Goal: Information Seeking & Learning: Check status

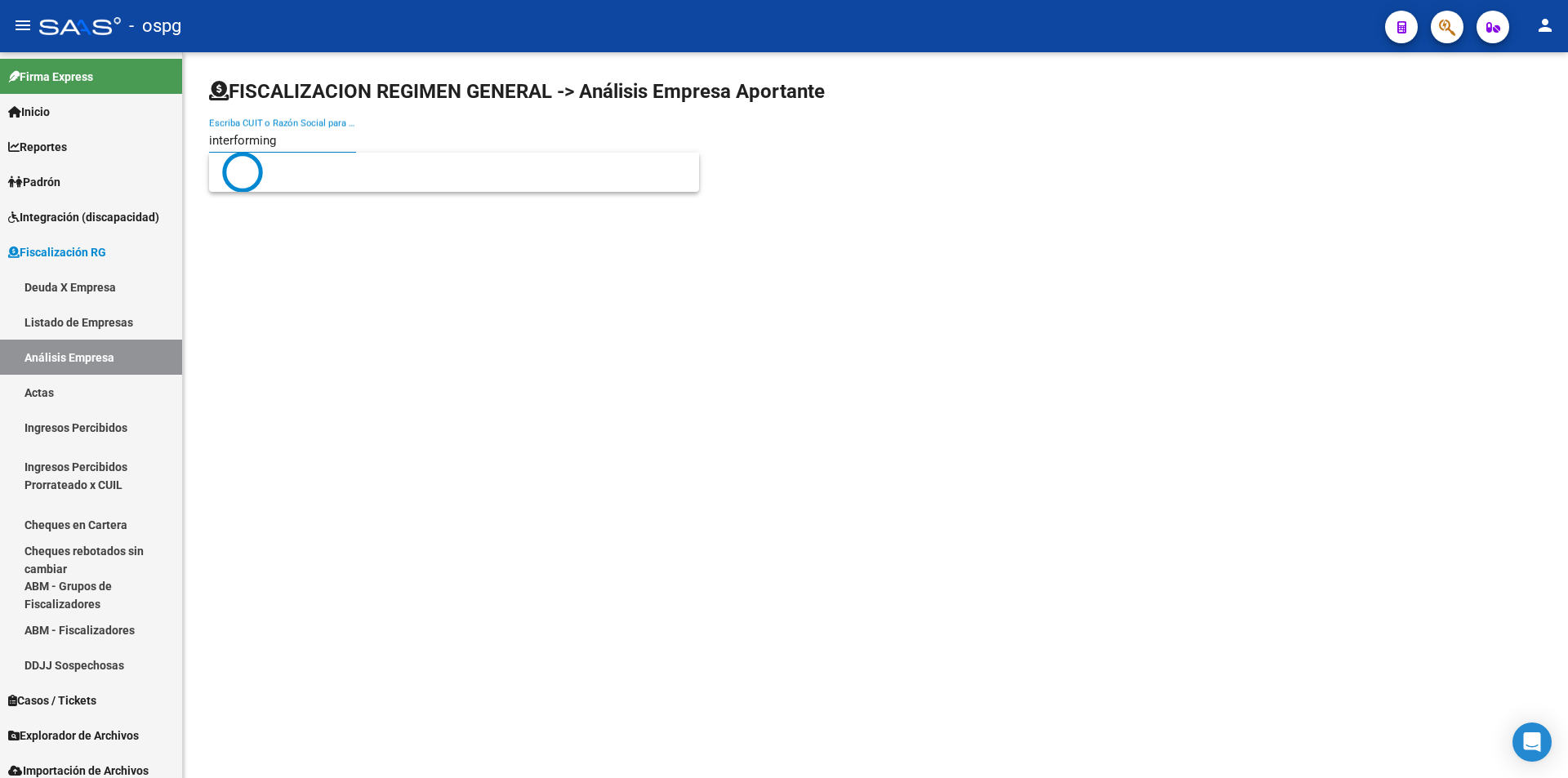
type input "interforming"
click at [328, 165] on span "INTERFORMING SOCIEDAD ANONIMA" at bounding box center [454, 172] width 464 height 39
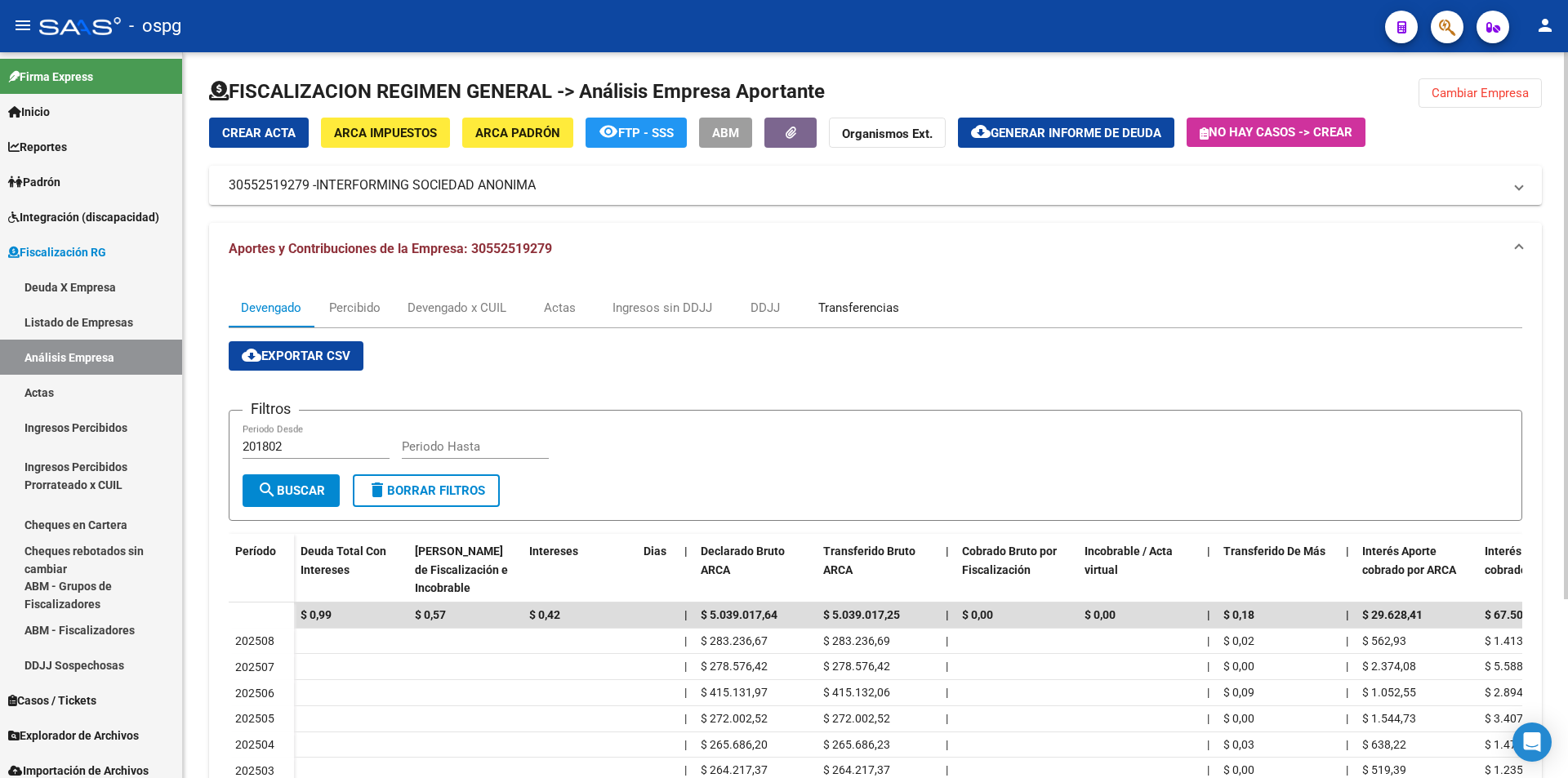
click at [840, 307] on div "Transferencias" at bounding box center [858, 307] width 81 height 18
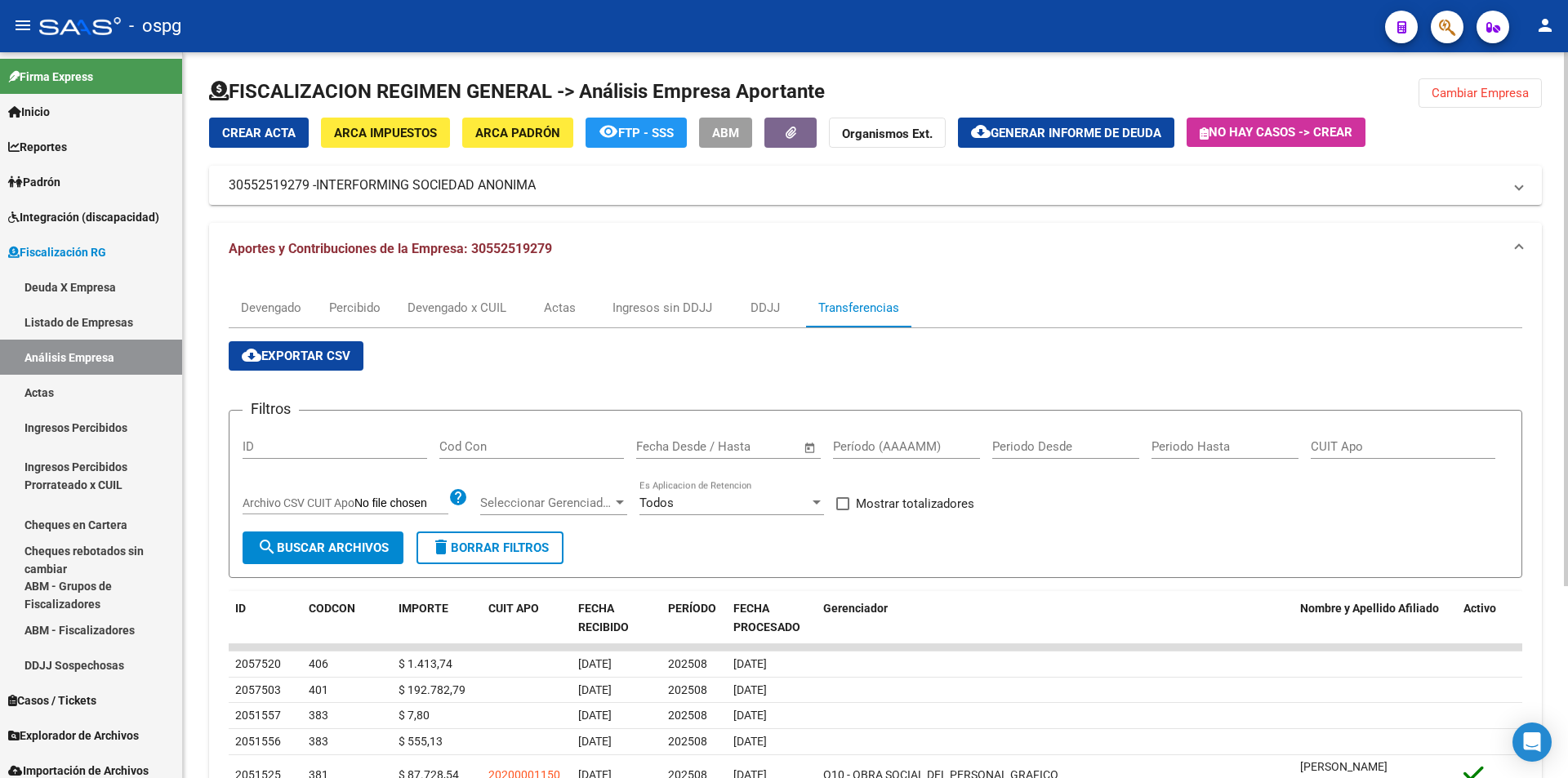
click at [870, 440] on input "Período (AAAAMM)" at bounding box center [907, 447] width 147 height 15
type input "202507"
click at [848, 505] on span at bounding box center [843, 504] width 13 height 13
click at [843, 510] on input "Mostrar totalizadores" at bounding box center [843, 510] width 1 height 1
checkbox input "true"
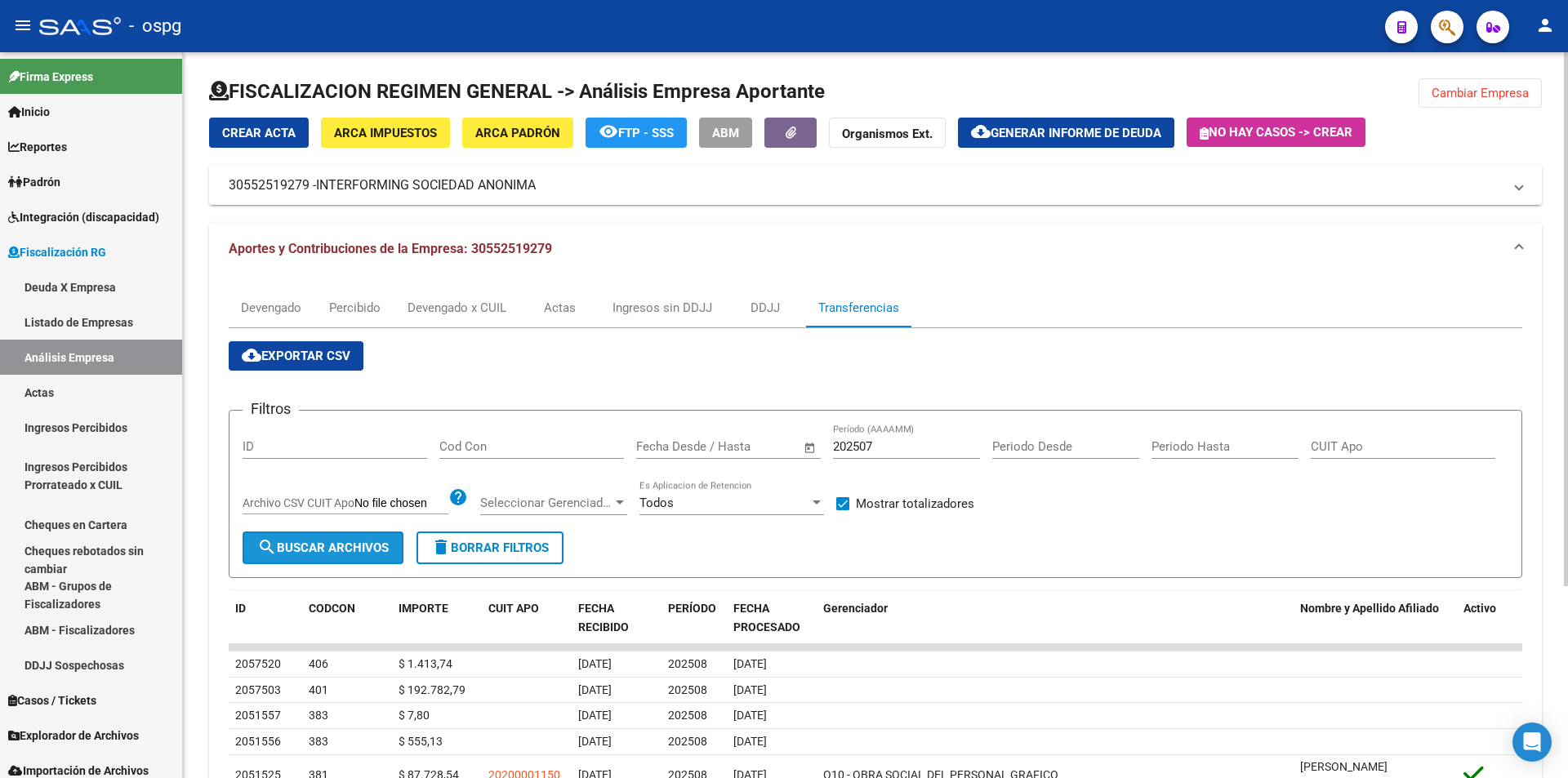
click at [328, 546] on span "search Buscar Archivos" at bounding box center [323, 547] width 131 height 15
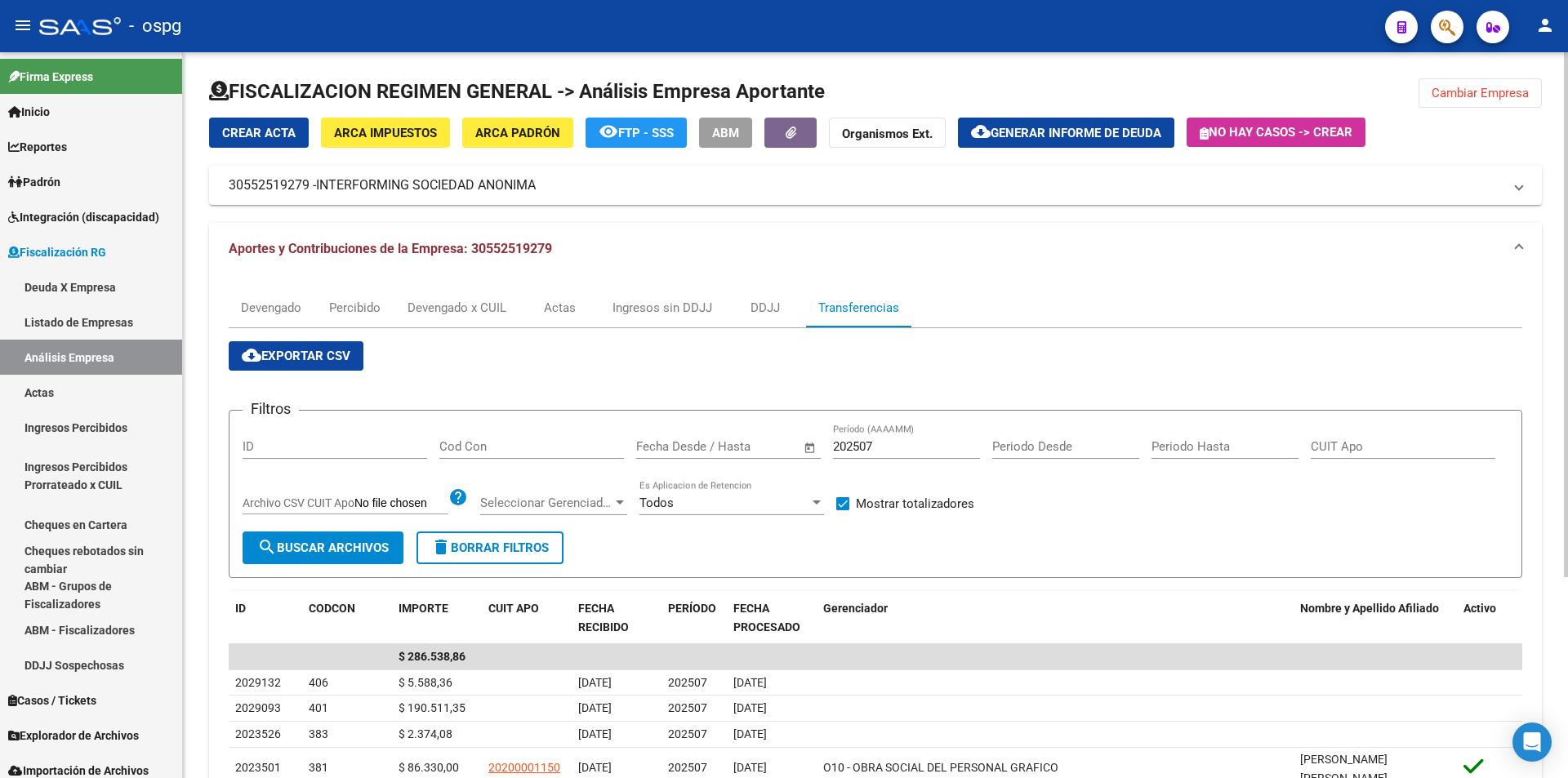
click at [1496, 105] on button "Cambiar Empresa" at bounding box center [1481, 93] width 124 height 30
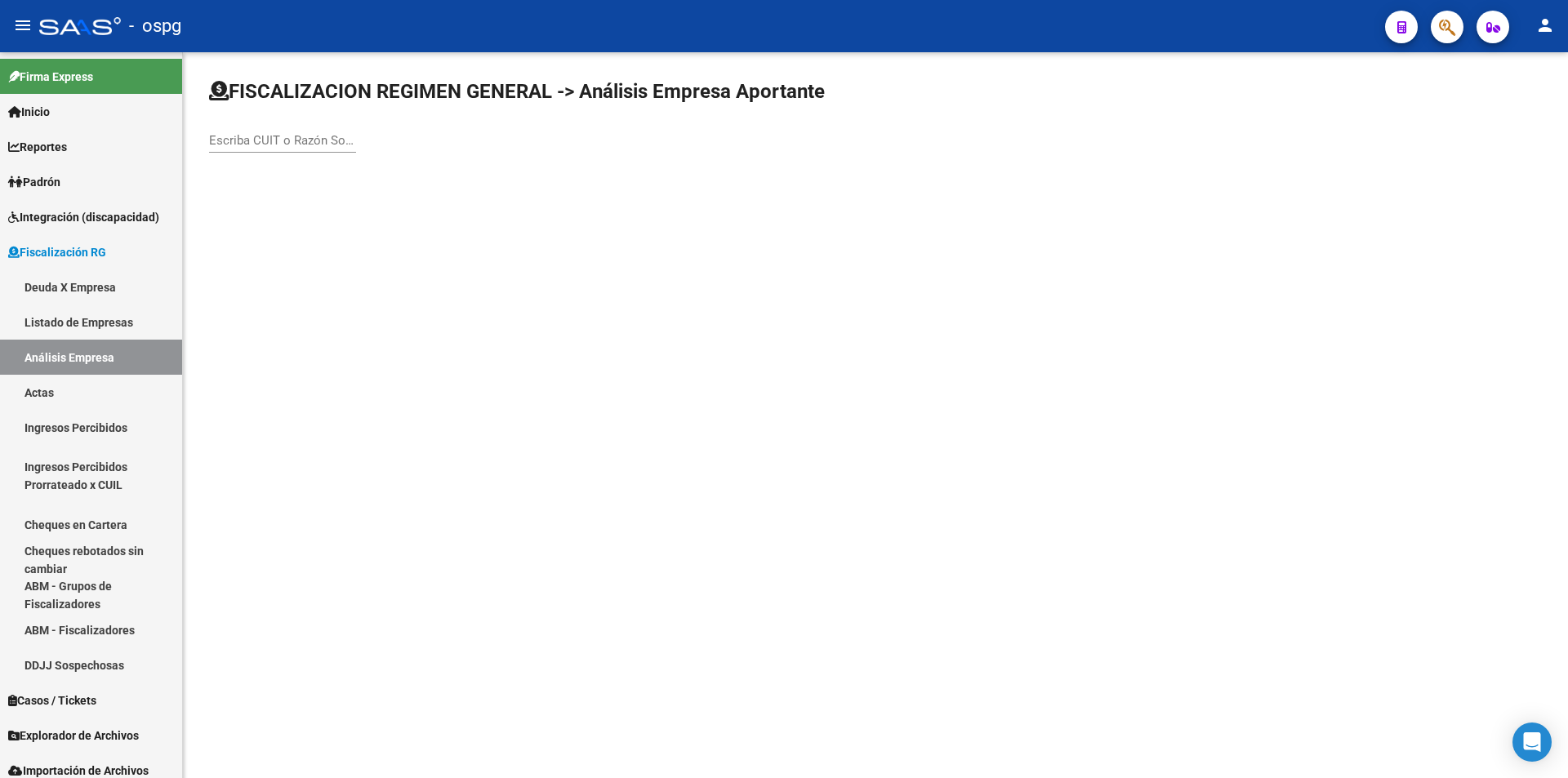
drag, startPoint x: 281, startPoint y: 138, endPoint x: 282, endPoint y: 125, distance: 13.0
click at [282, 134] on input "Escriba CUIT o Razón Social para buscar" at bounding box center [283, 140] width 147 height 15
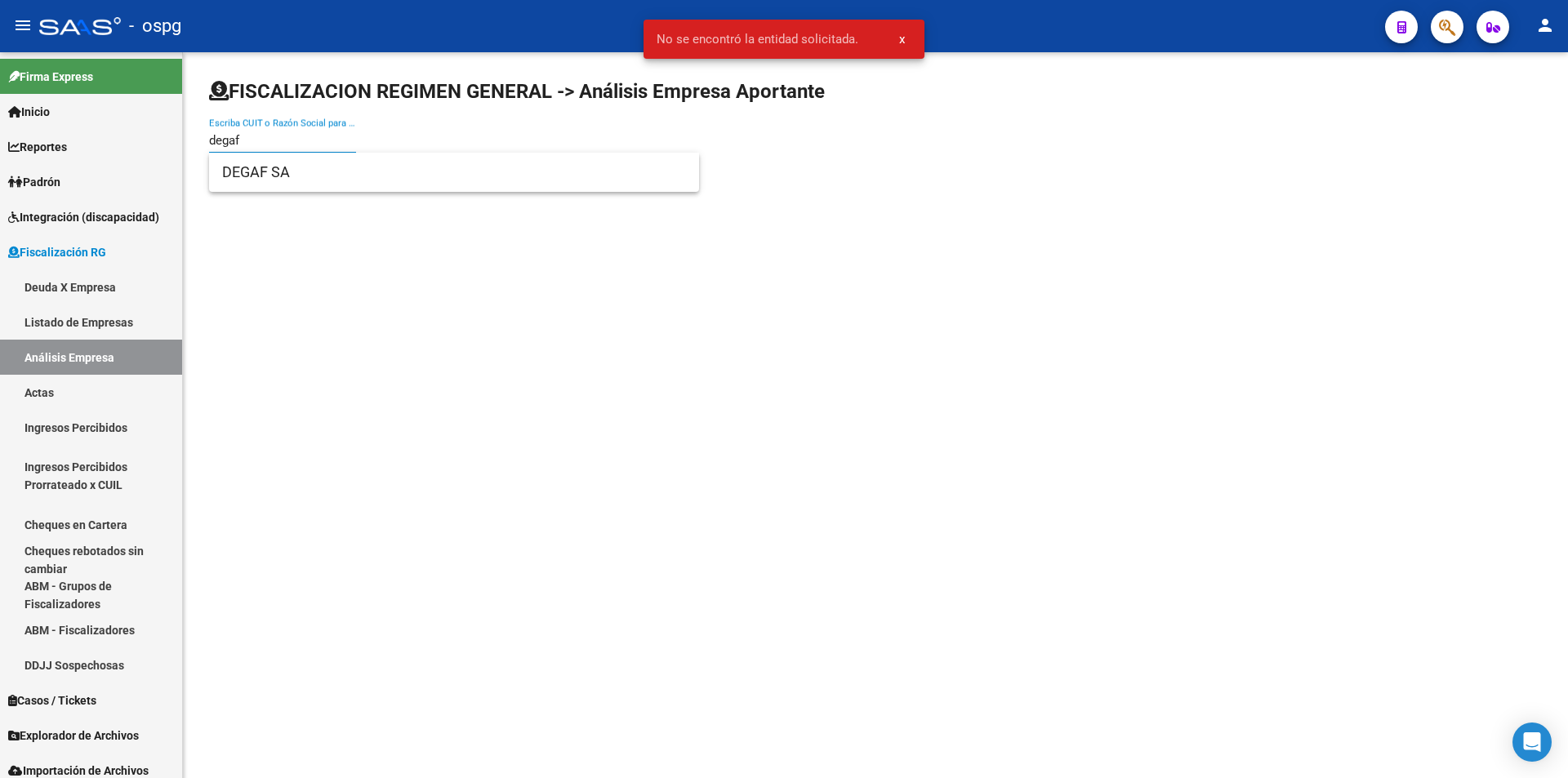
type input "degaf"
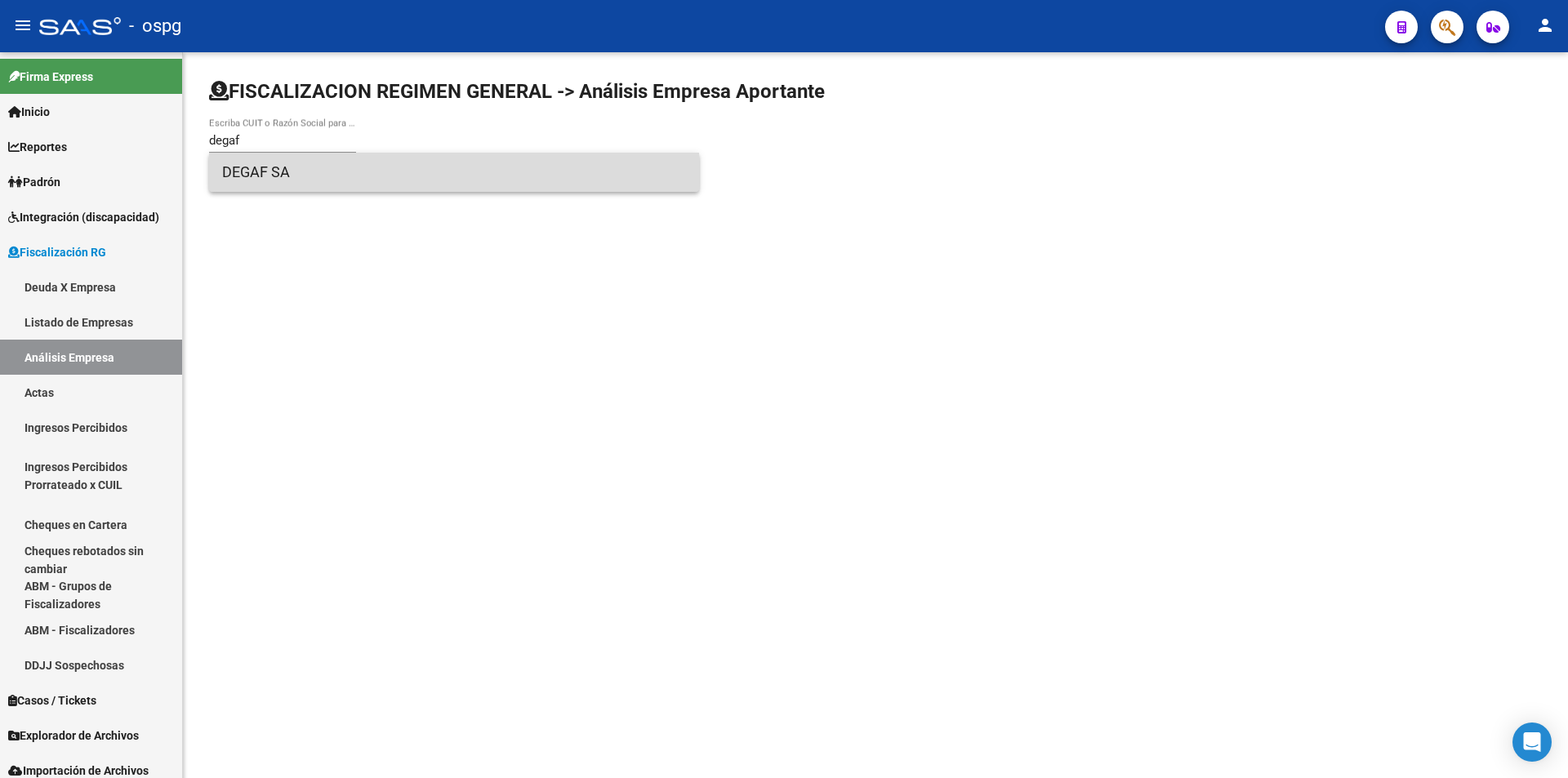
click at [274, 174] on span "DEGAF SA" at bounding box center [454, 172] width 464 height 39
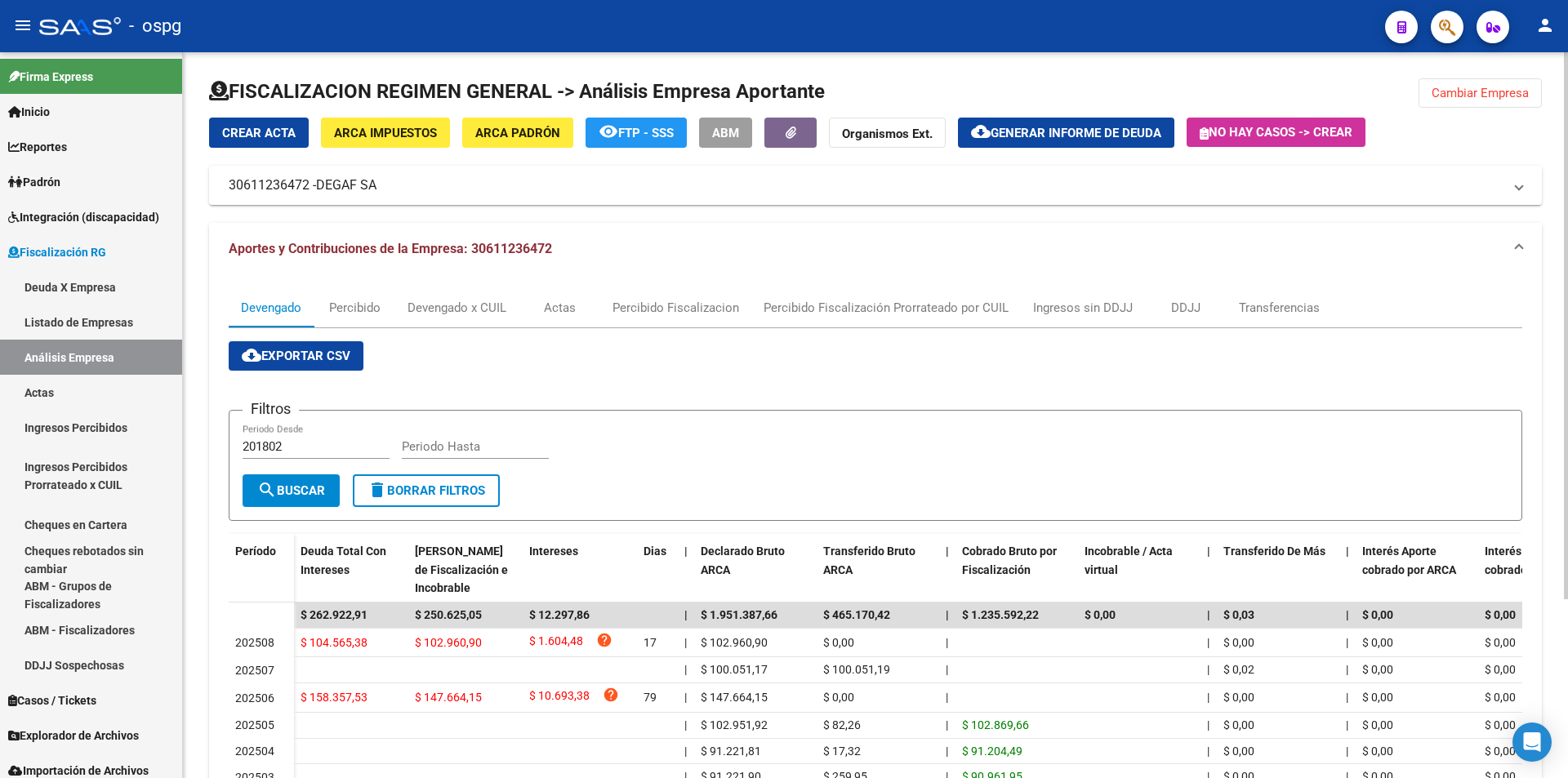
click at [1089, 135] on span "Generar informe de deuda" at bounding box center [1076, 133] width 171 height 15
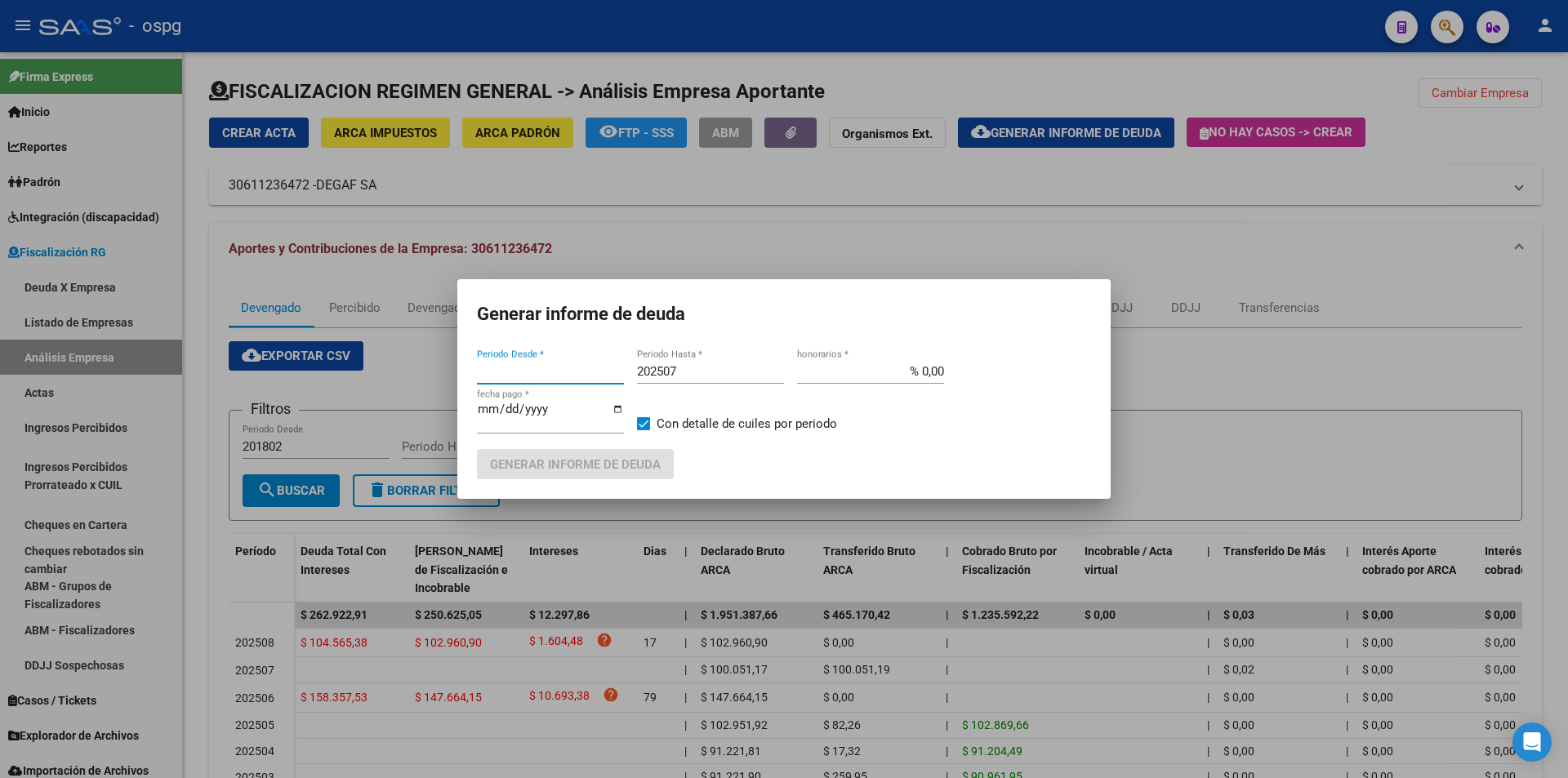
type input "202506"
click at [722, 369] on input "202507" at bounding box center [711, 372] width 147 height 15
type input "202508"
click at [647, 421] on span at bounding box center [644, 424] width 13 height 13
click at [644, 430] on input "Con detalle de cuiles por periodo" at bounding box center [643, 430] width 1 height 1
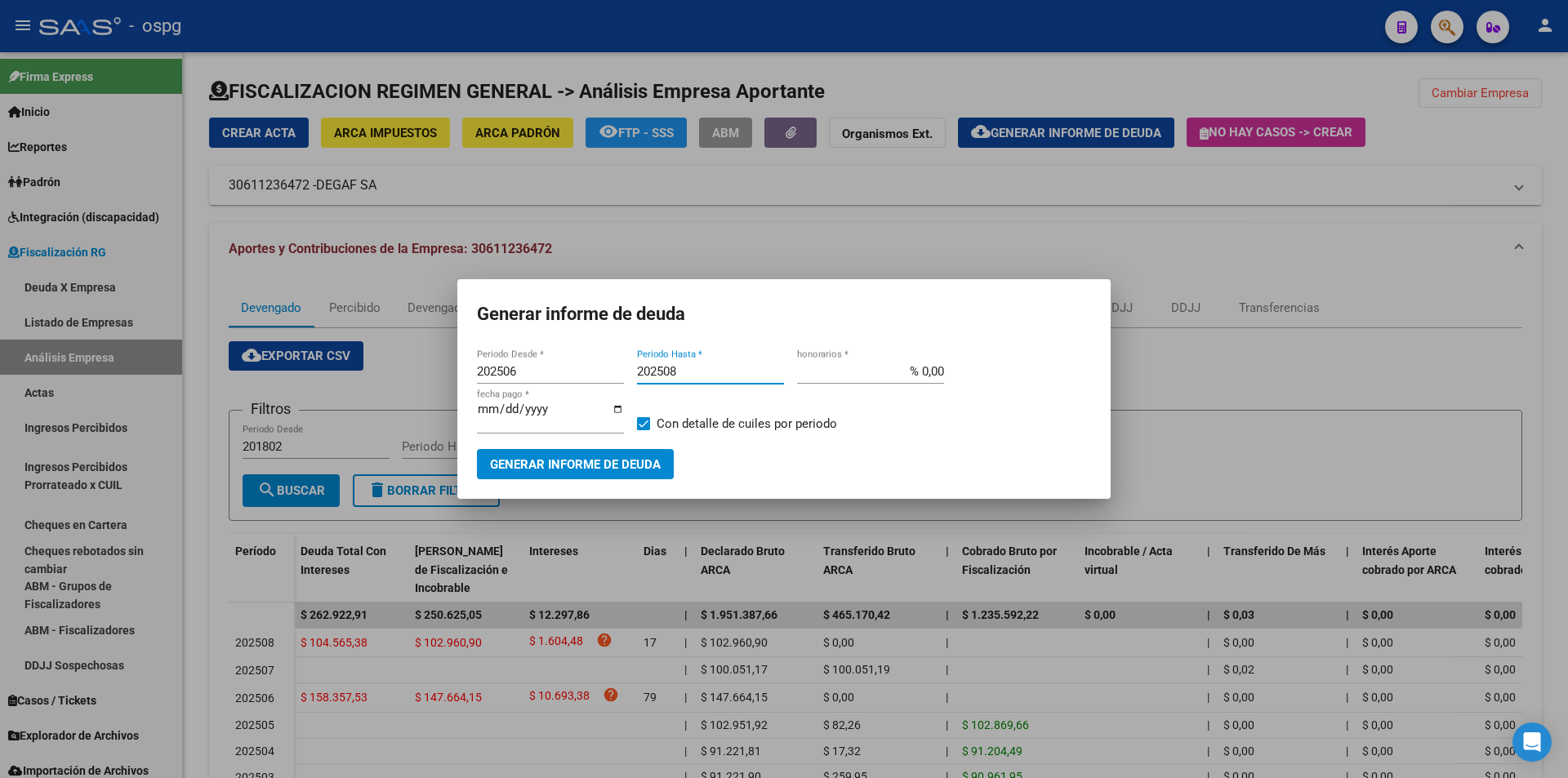
checkbox input "false"
click at [626, 467] on span "Generar informe de deuda" at bounding box center [576, 465] width 171 height 15
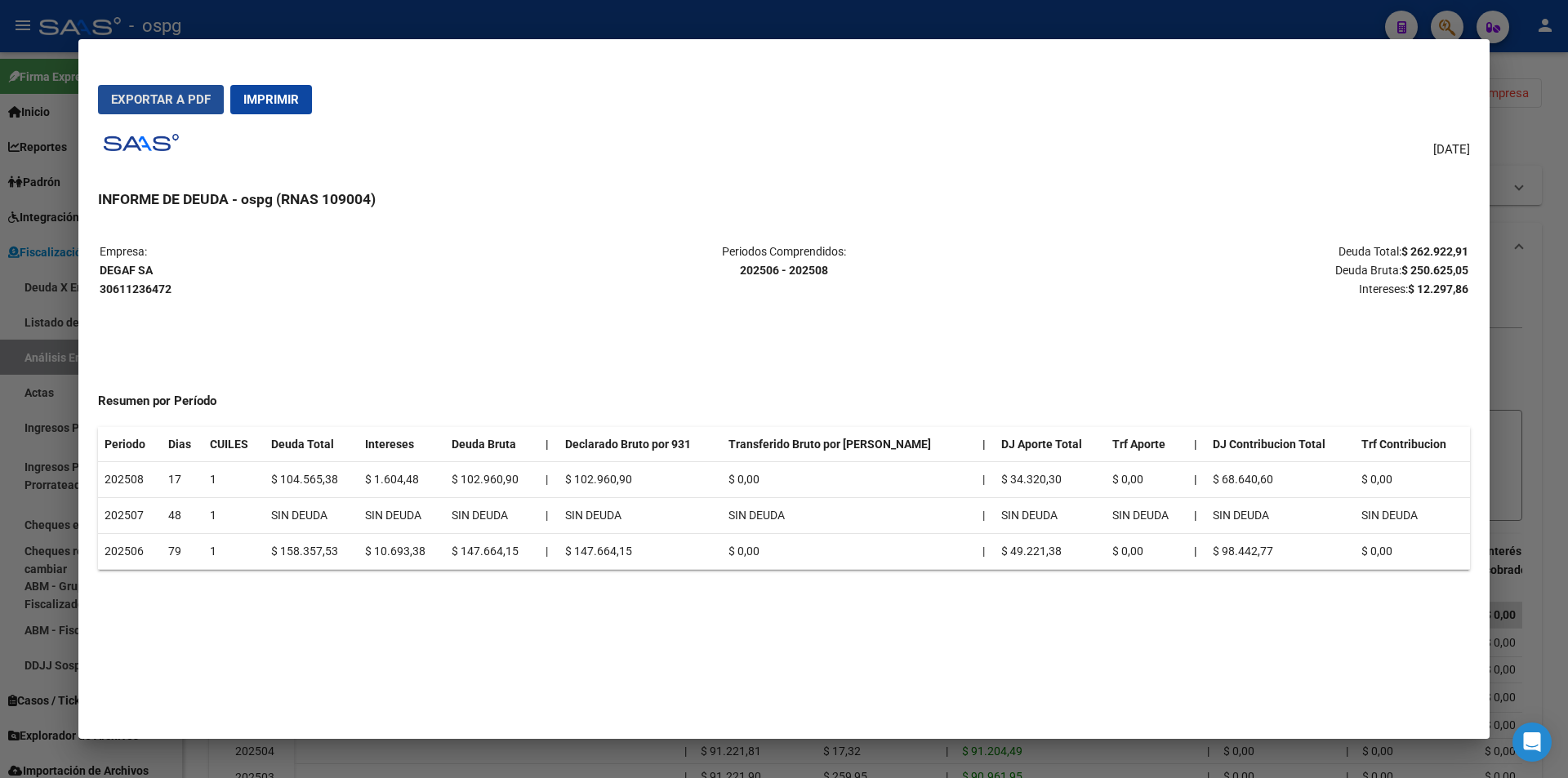
click at [158, 98] on span "Exportar a PDF" at bounding box center [160, 99] width 100 height 15
click at [1564, 262] on div at bounding box center [784, 389] width 1568 height 778
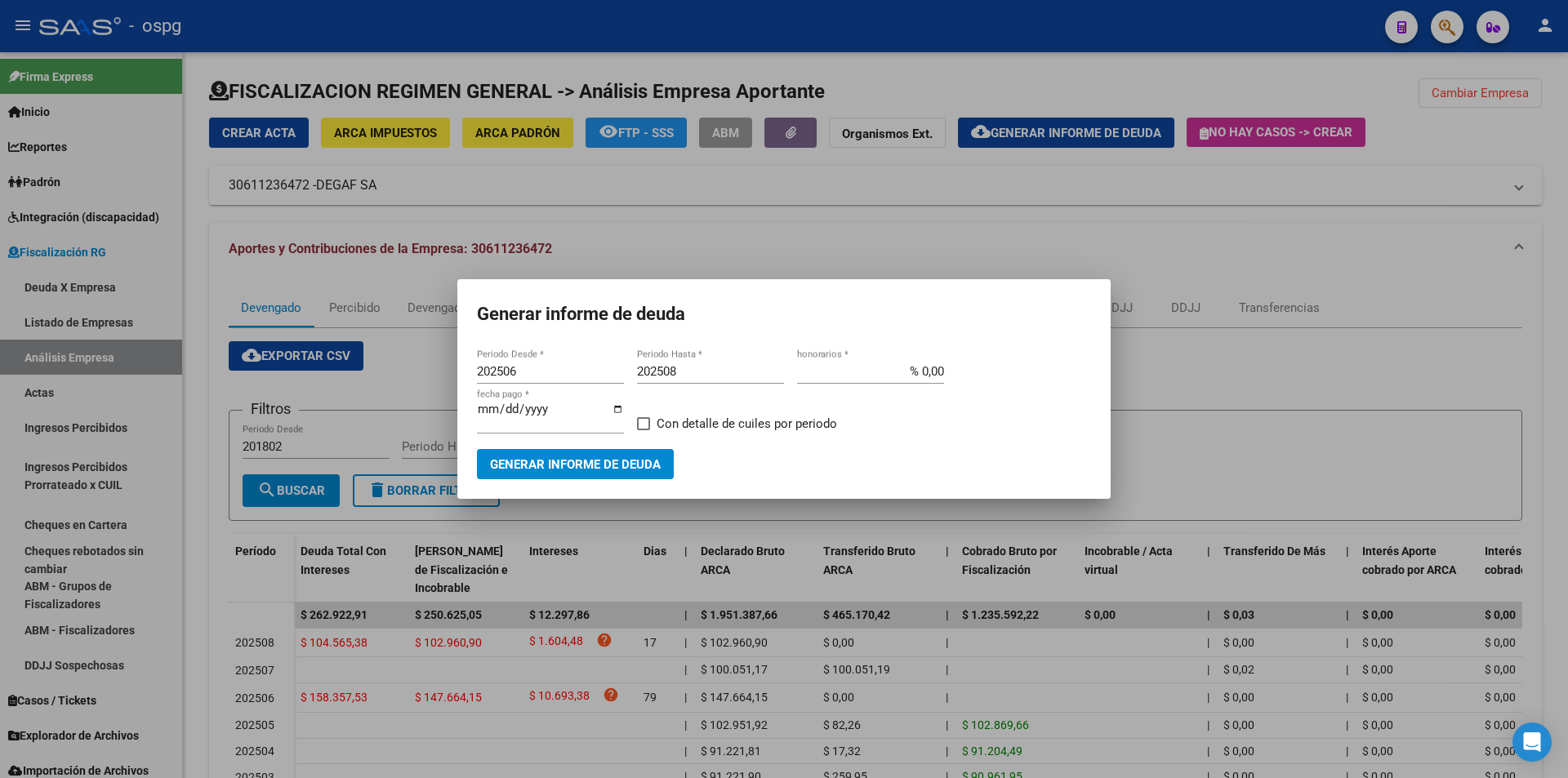
click at [1564, 262] on div at bounding box center [784, 389] width 1568 height 778
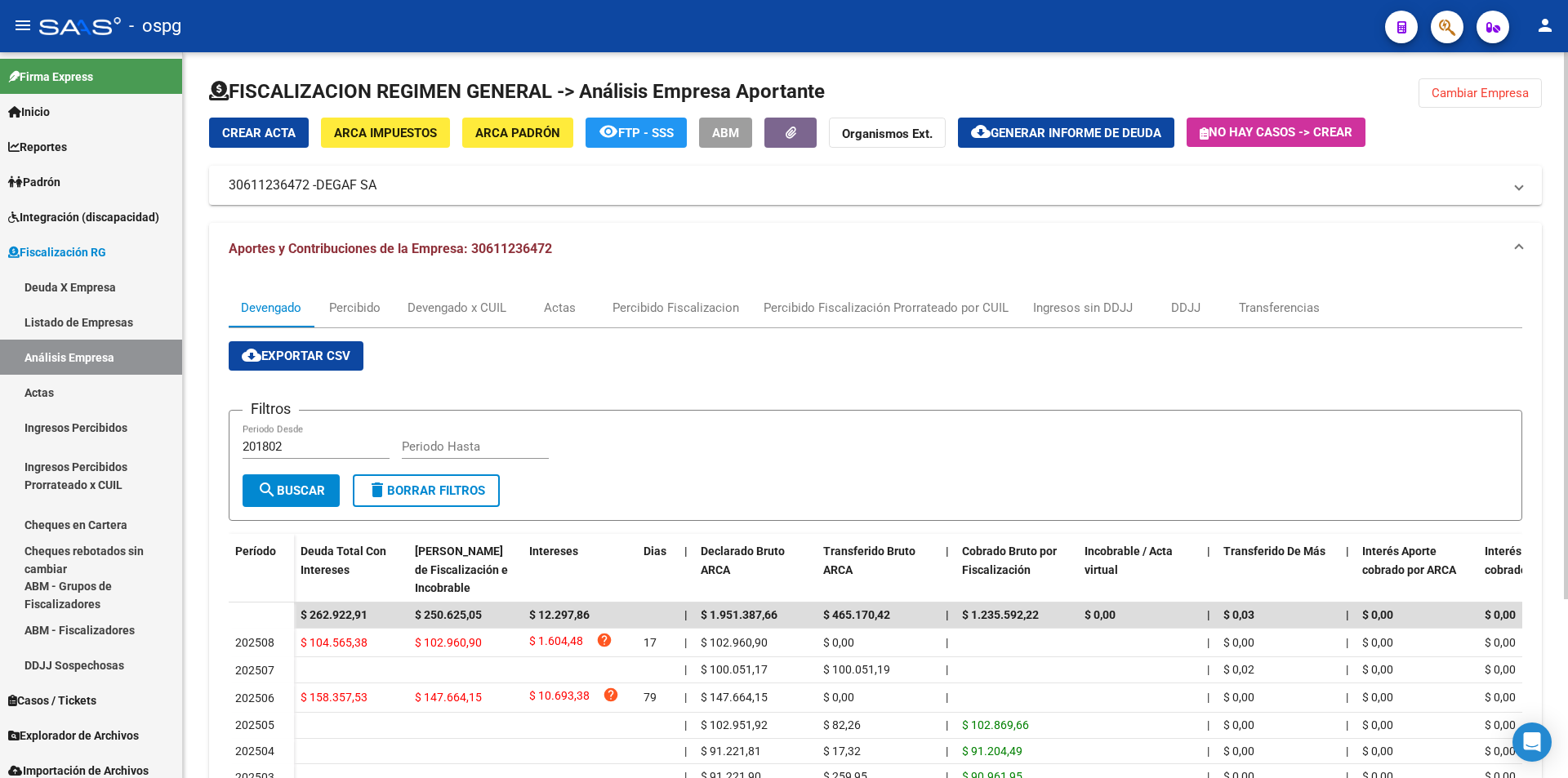
click at [1282, 127] on span "No hay casos -> Crear" at bounding box center [1276, 132] width 153 height 15
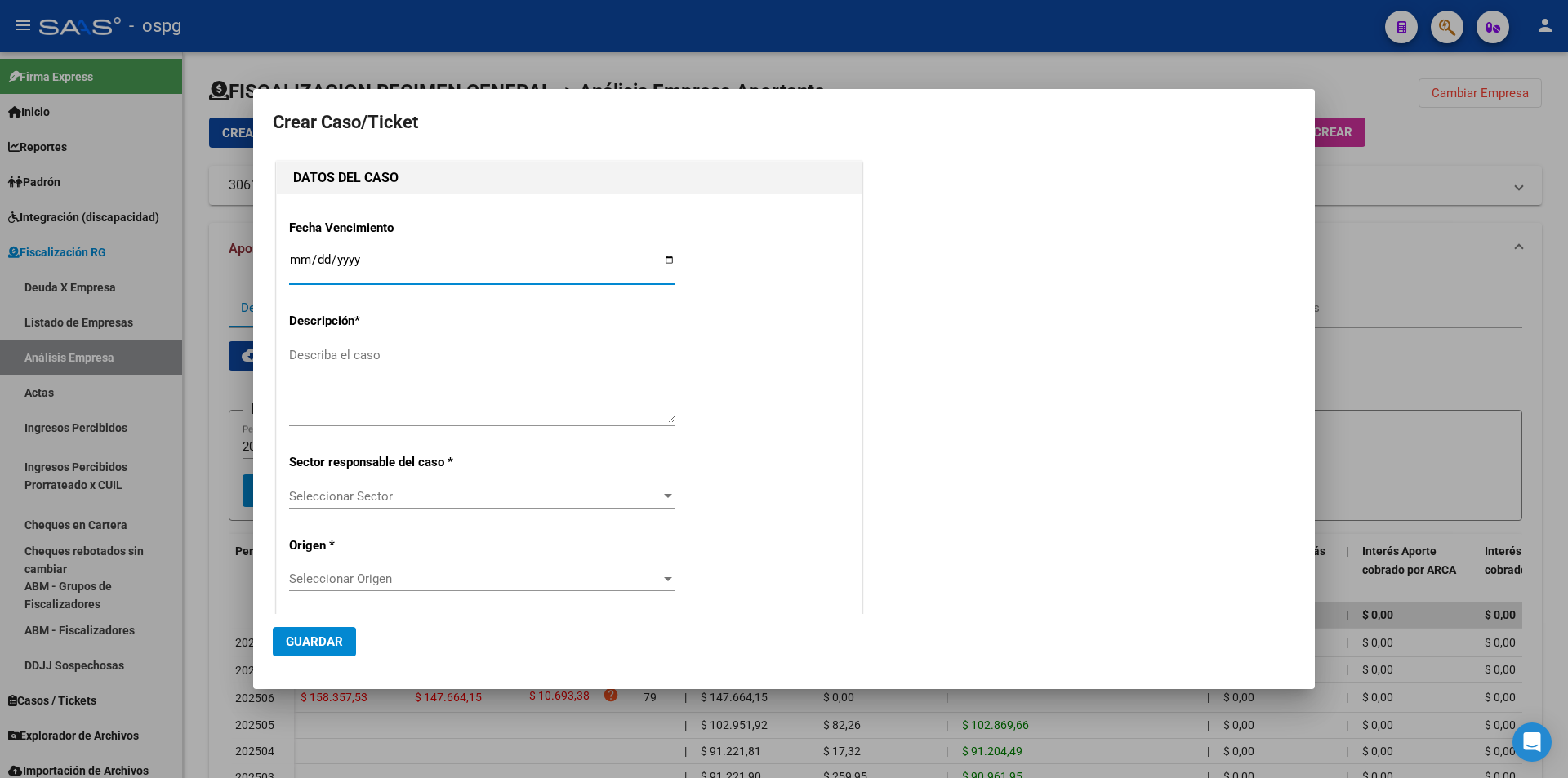
click at [1394, 231] on div at bounding box center [784, 389] width 1568 height 778
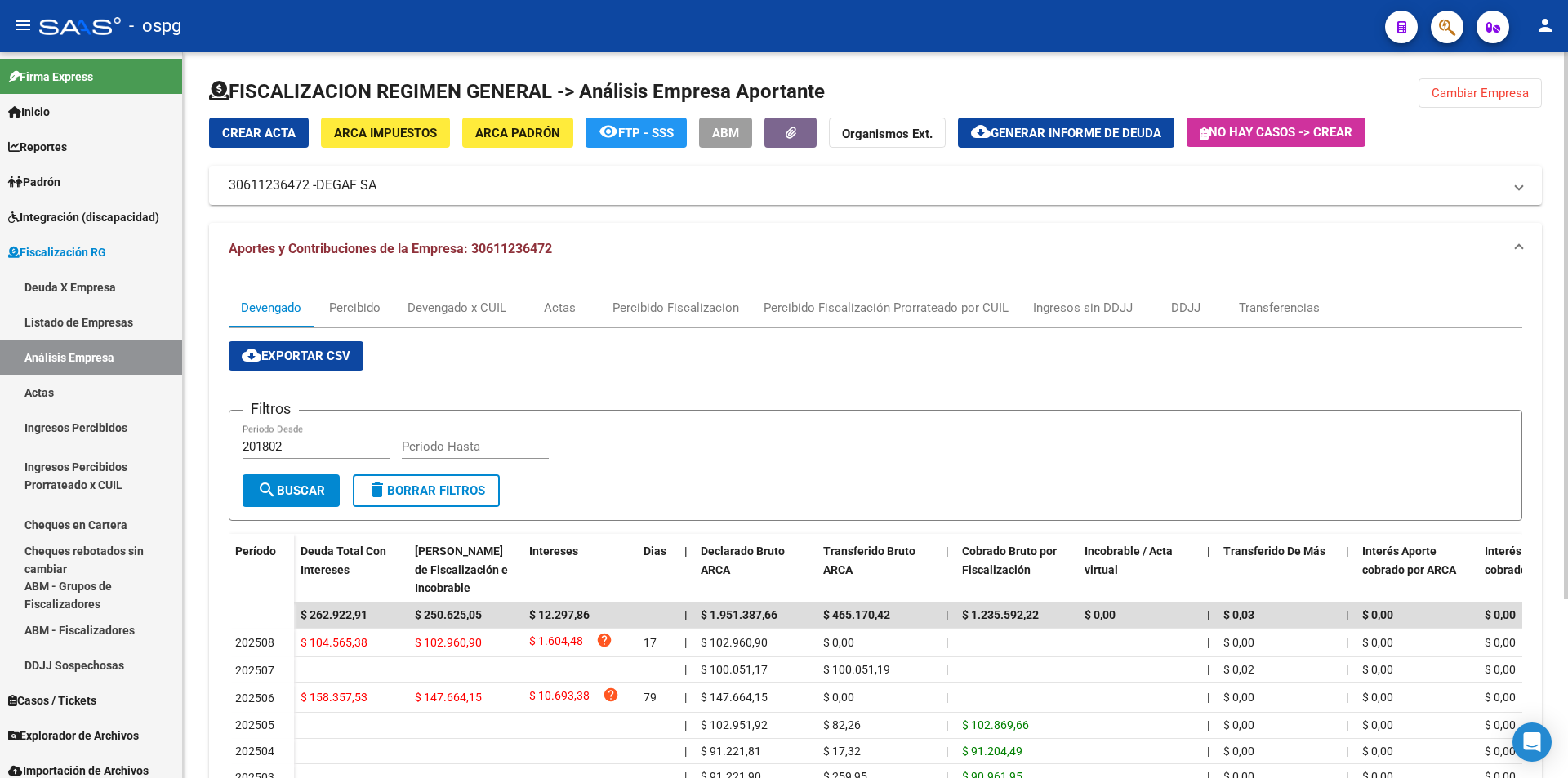
click at [1463, 95] on span "Cambiar Empresa" at bounding box center [1481, 93] width 98 height 15
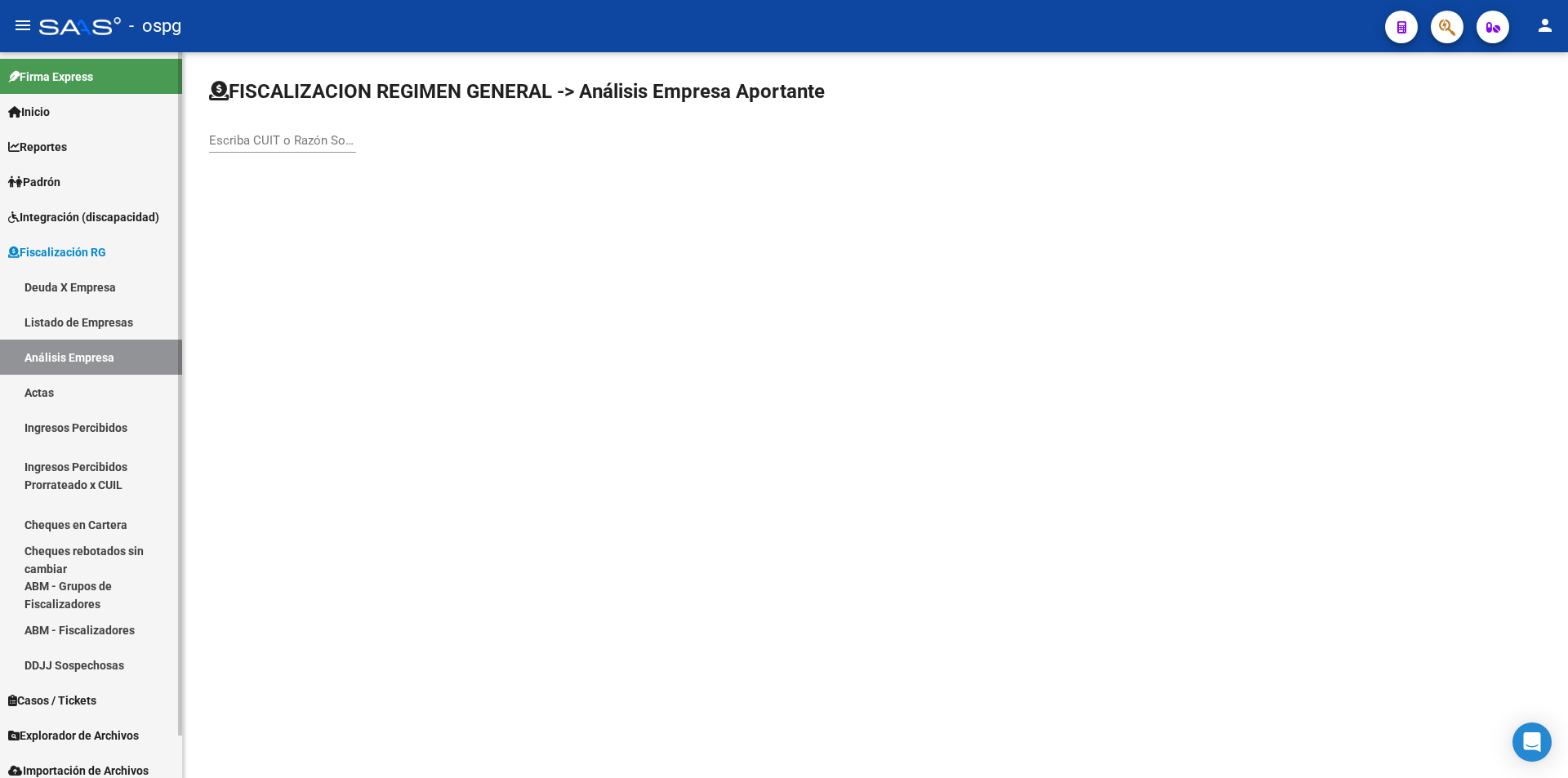
click at [60, 355] on link "Análisis Empresa" at bounding box center [91, 357] width 182 height 35
click at [304, 139] on input "Escriba CUIT o Razón Social para buscar" at bounding box center [283, 140] width 147 height 15
click at [289, 133] on input "[PERSON_NAME]" at bounding box center [283, 140] width 147 height 15
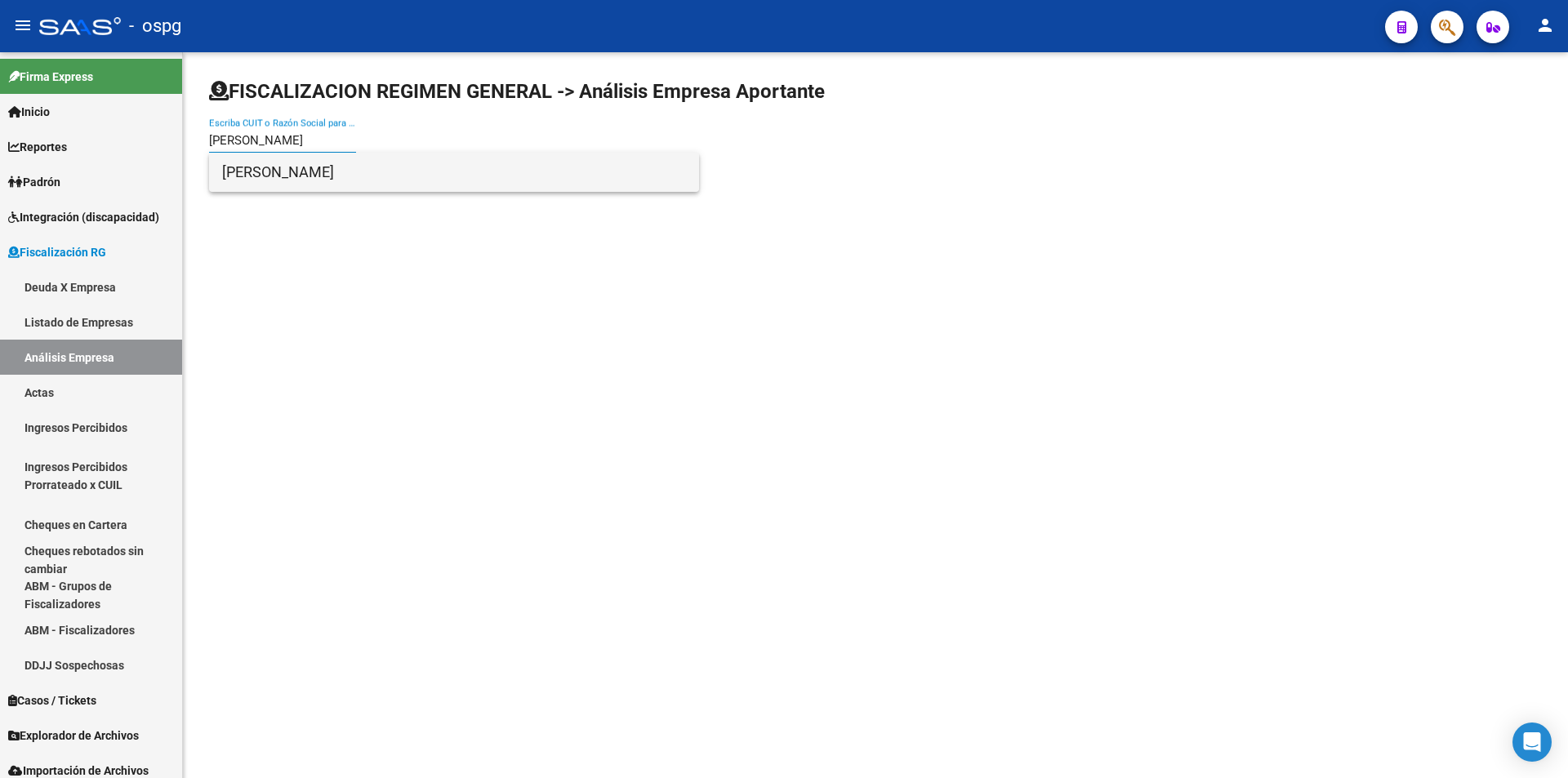
type input "[PERSON_NAME]"
click at [303, 169] on span "[PERSON_NAME]" at bounding box center [454, 172] width 464 height 39
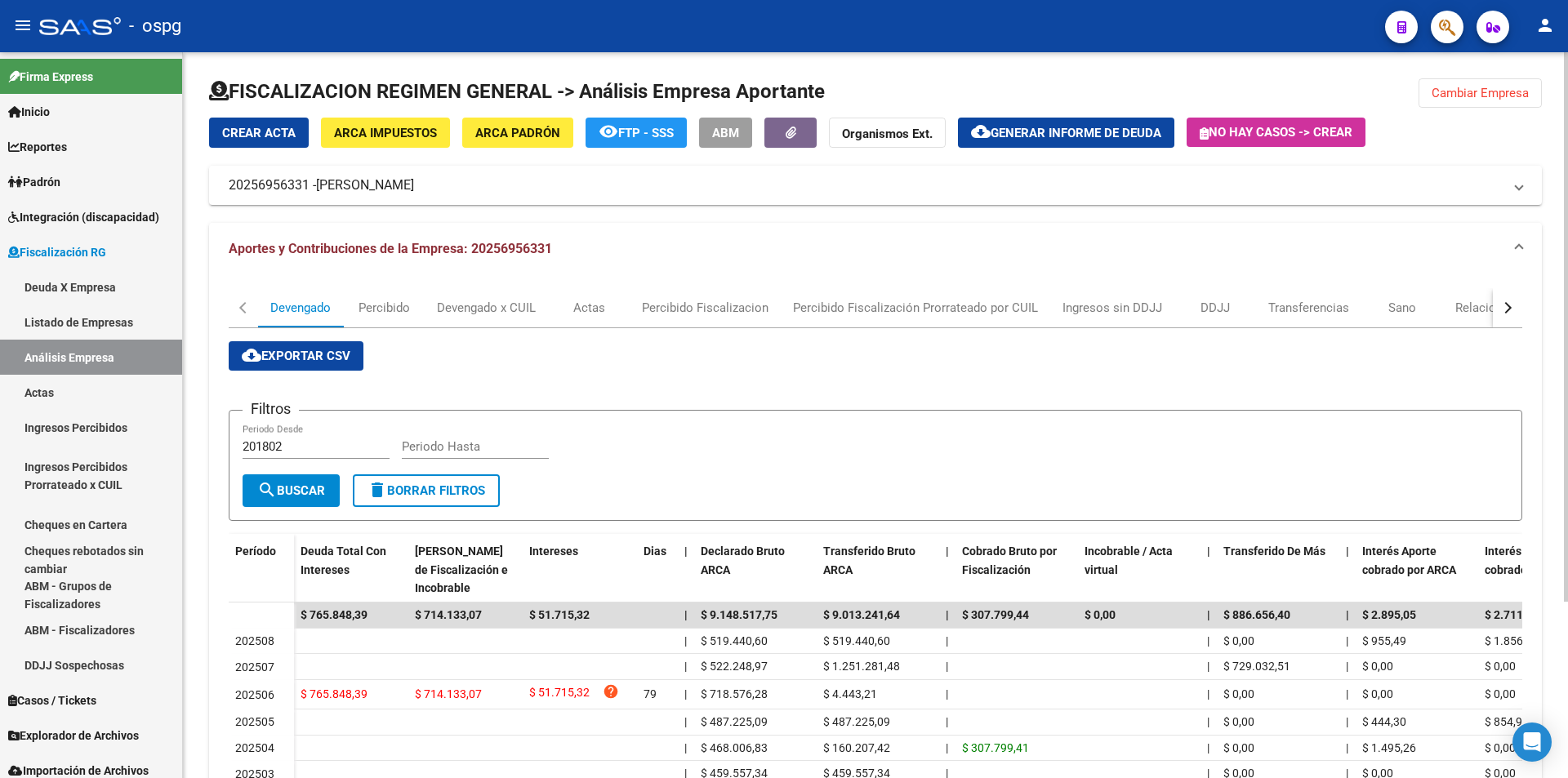
click at [1080, 136] on span "Generar informe de deuda" at bounding box center [1076, 133] width 171 height 15
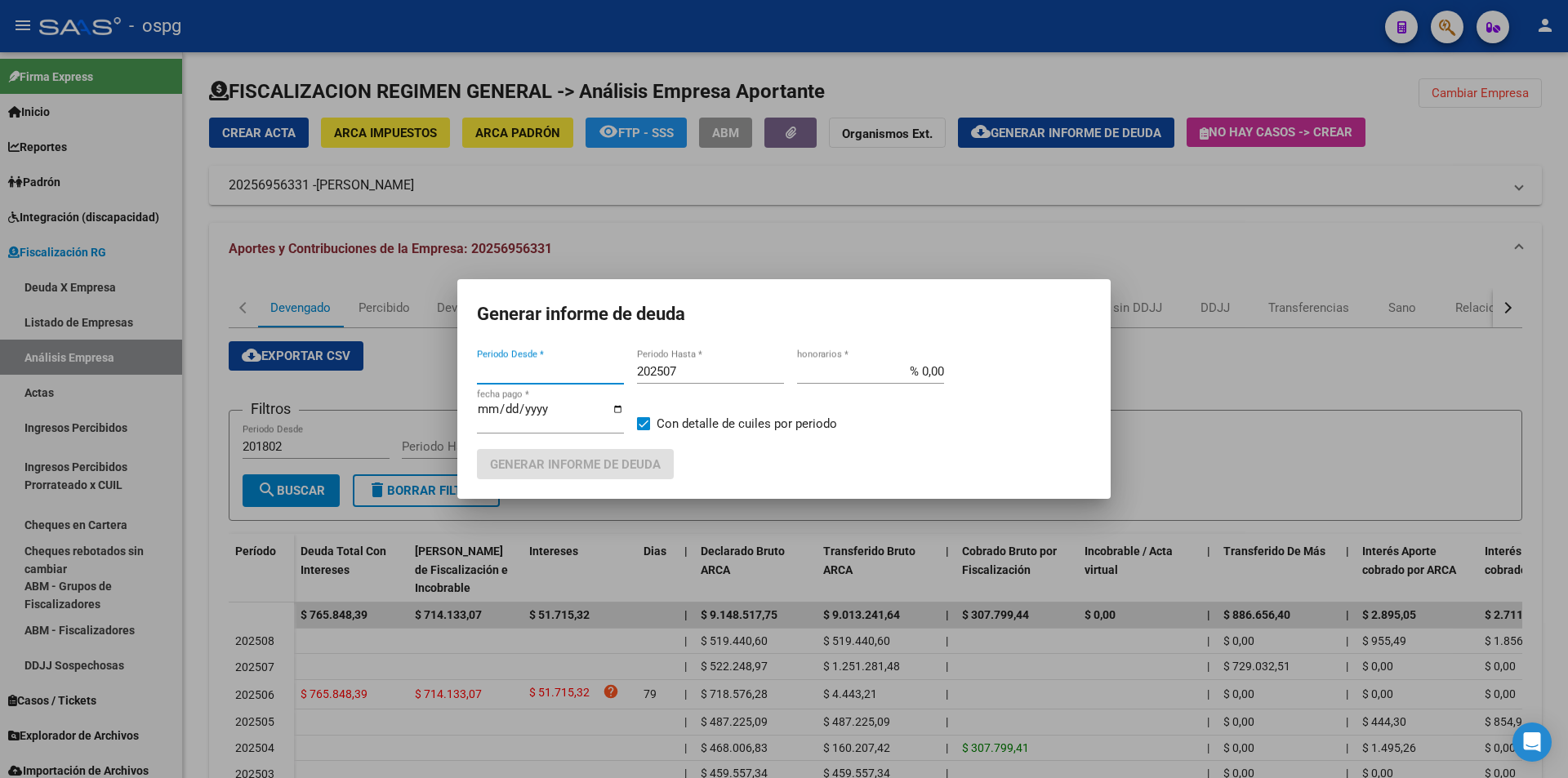
type input "202505"
click at [777, 373] on input "202507" at bounding box center [711, 372] width 147 height 15
type input "202508"
click at [642, 422] on span at bounding box center [644, 424] width 13 height 13
click at [643, 430] on input "Con detalle de cuiles por periodo" at bounding box center [643, 430] width 1 height 1
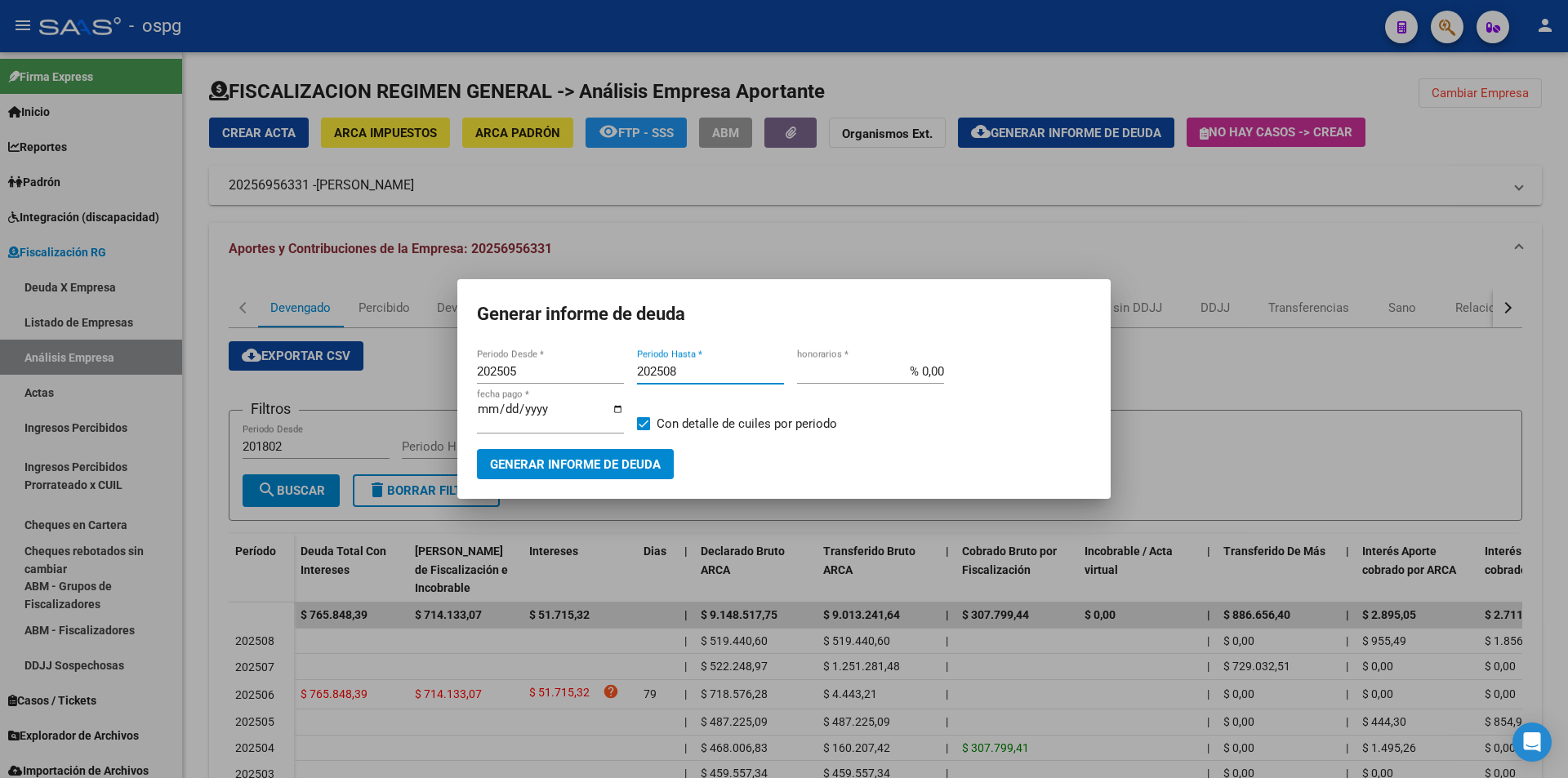
checkbox input "false"
click at [617, 466] on span "Generar informe de deuda" at bounding box center [576, 465] width 171 height 15
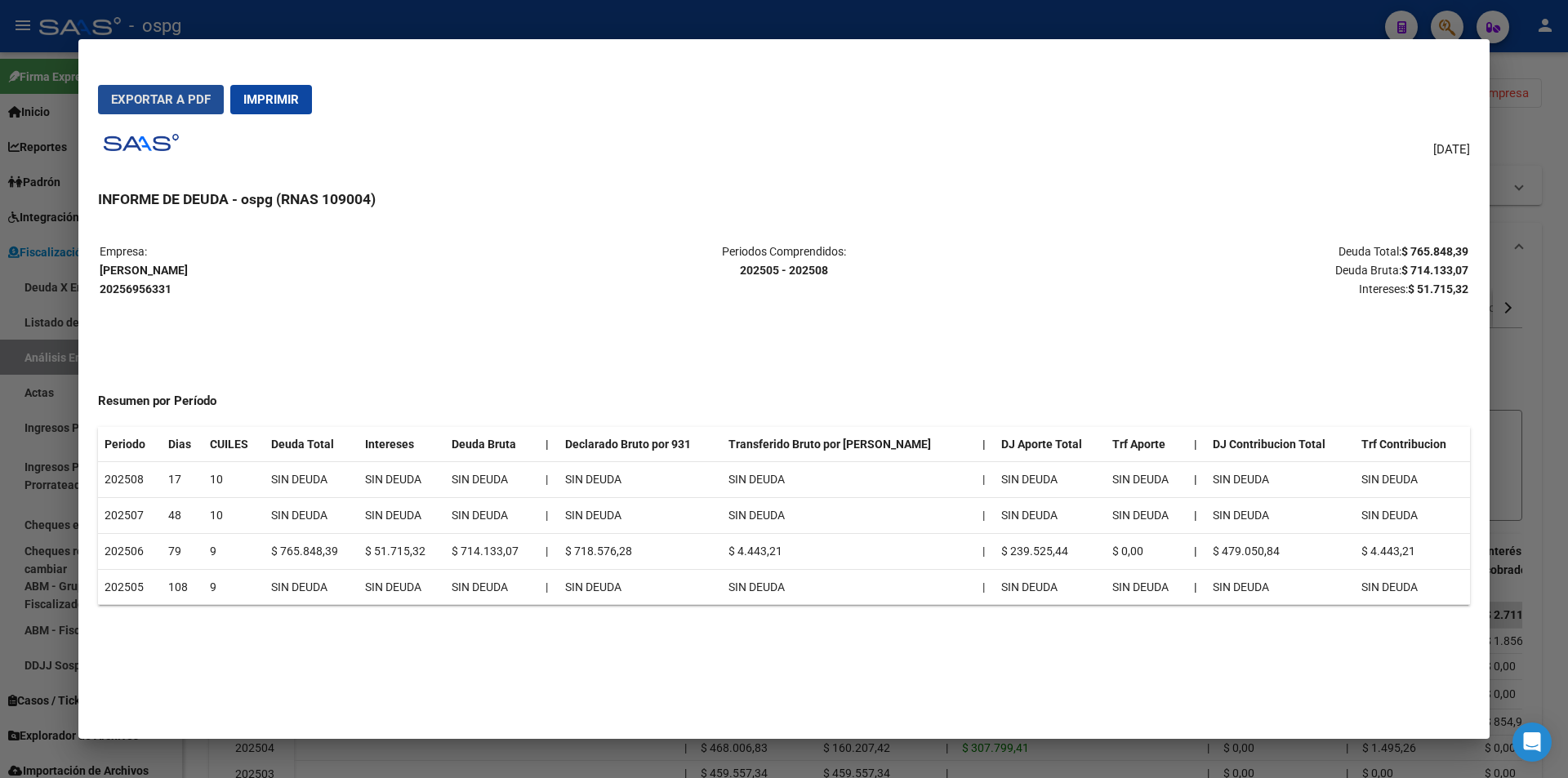
click at [170, 100] on span "Exportar a PDF" at bounding box center [160, 99] width 100 height 15
click at [1556, 355] on div at bounding box center [784, 389] width 1568 height 778
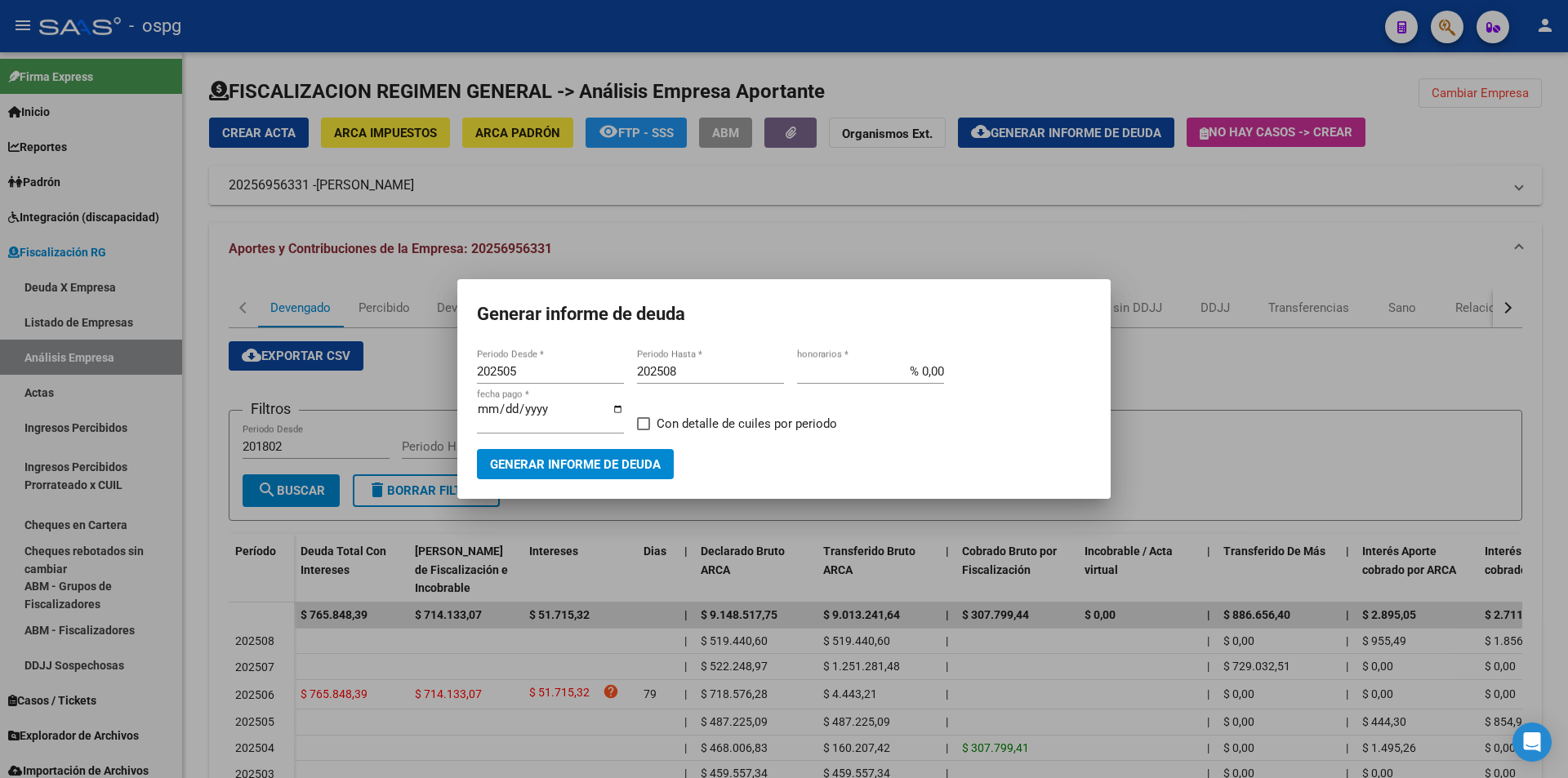
click at [1555, 355] on div at bounding box center [784, 389] width 1568 height 778
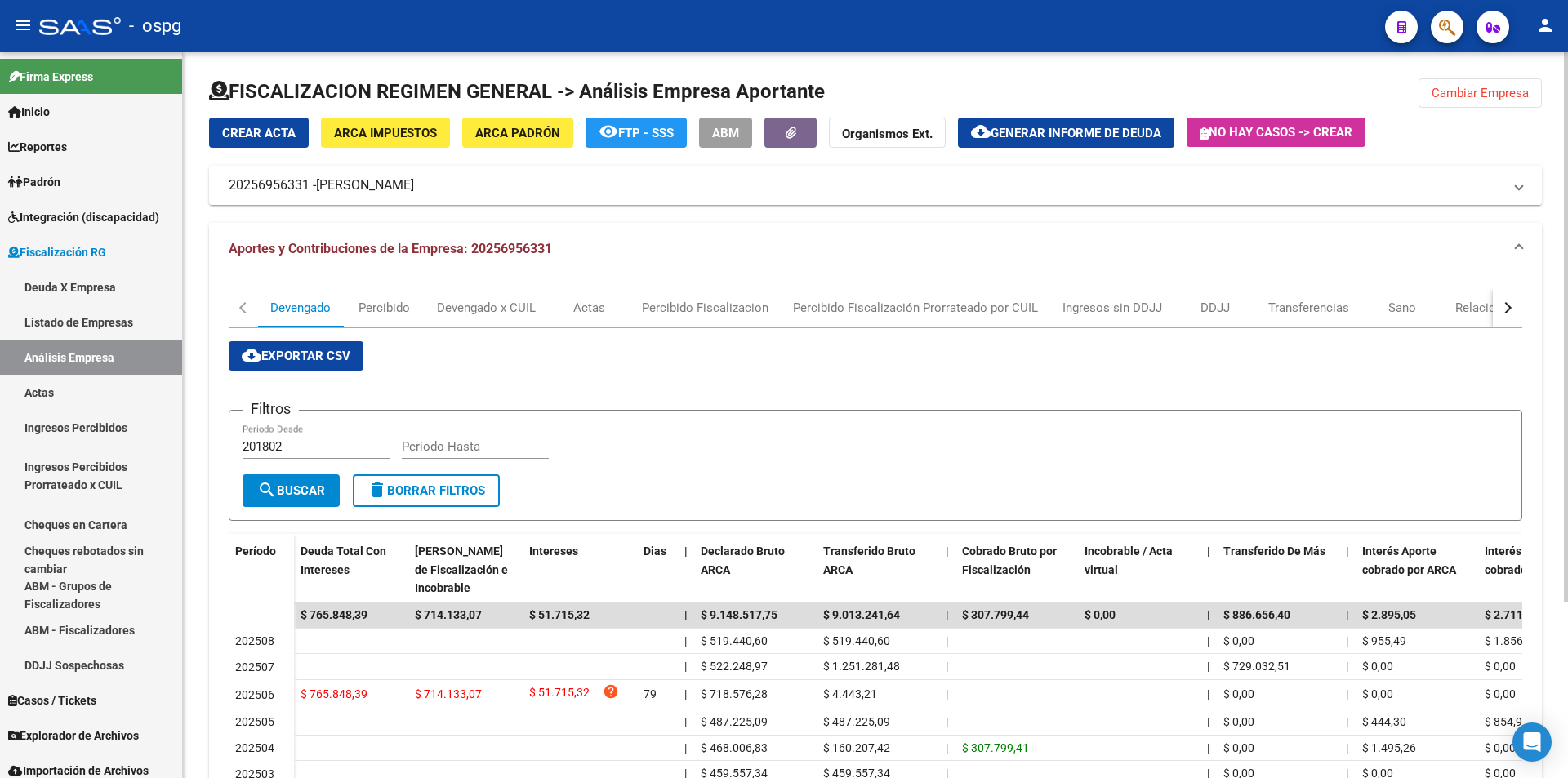
click at [1561, 144] on div "FISCALIZACION REGIMEN GENERAL -> Análisis Empresa Aportante Cambiar Empresa Cre…" at bounding box center [876, 524] width 1386 height 945
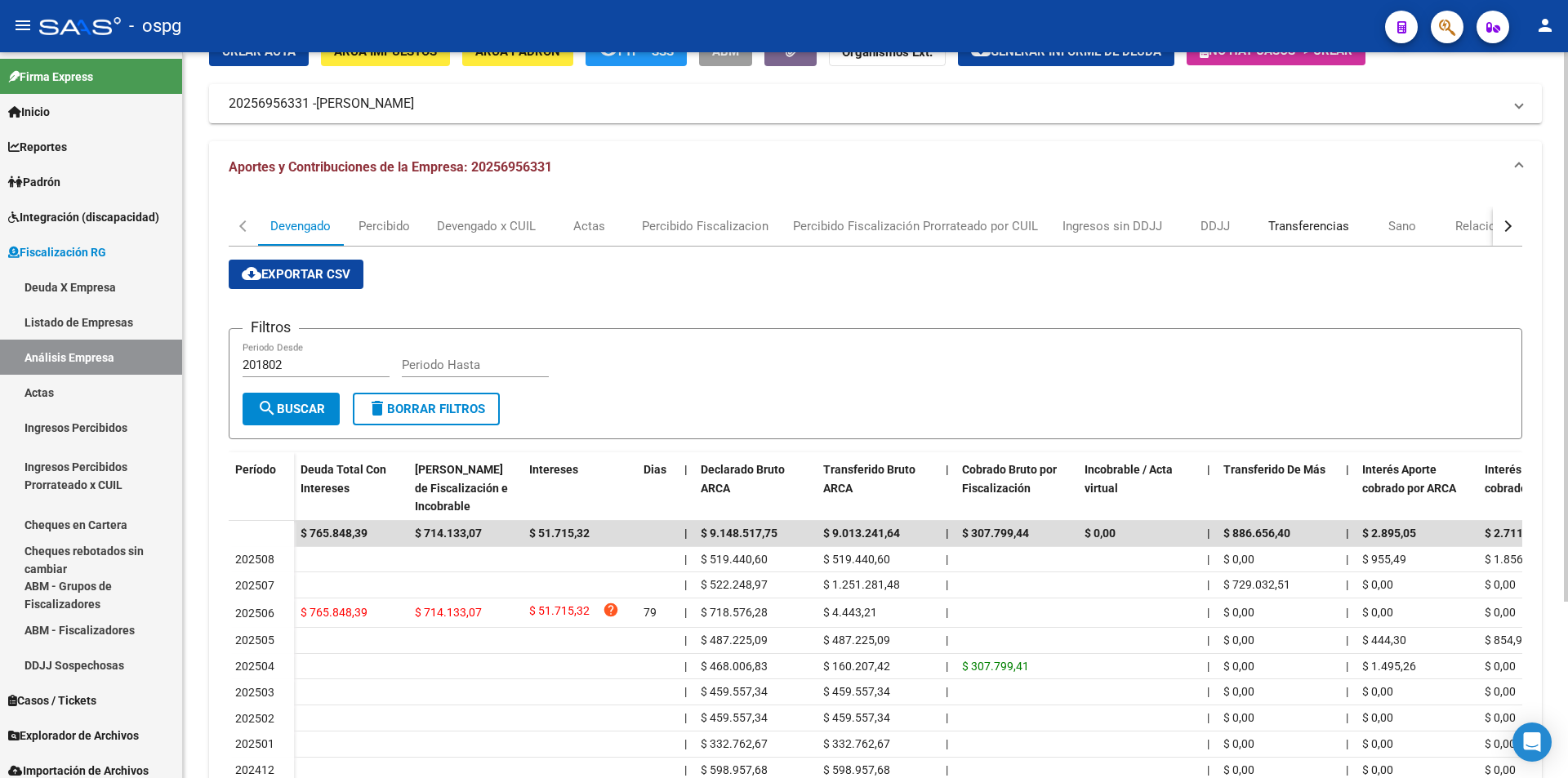
click at [1315, 221] on div "Transferencias" at bounding box center [1309, 226] width 81 height 18
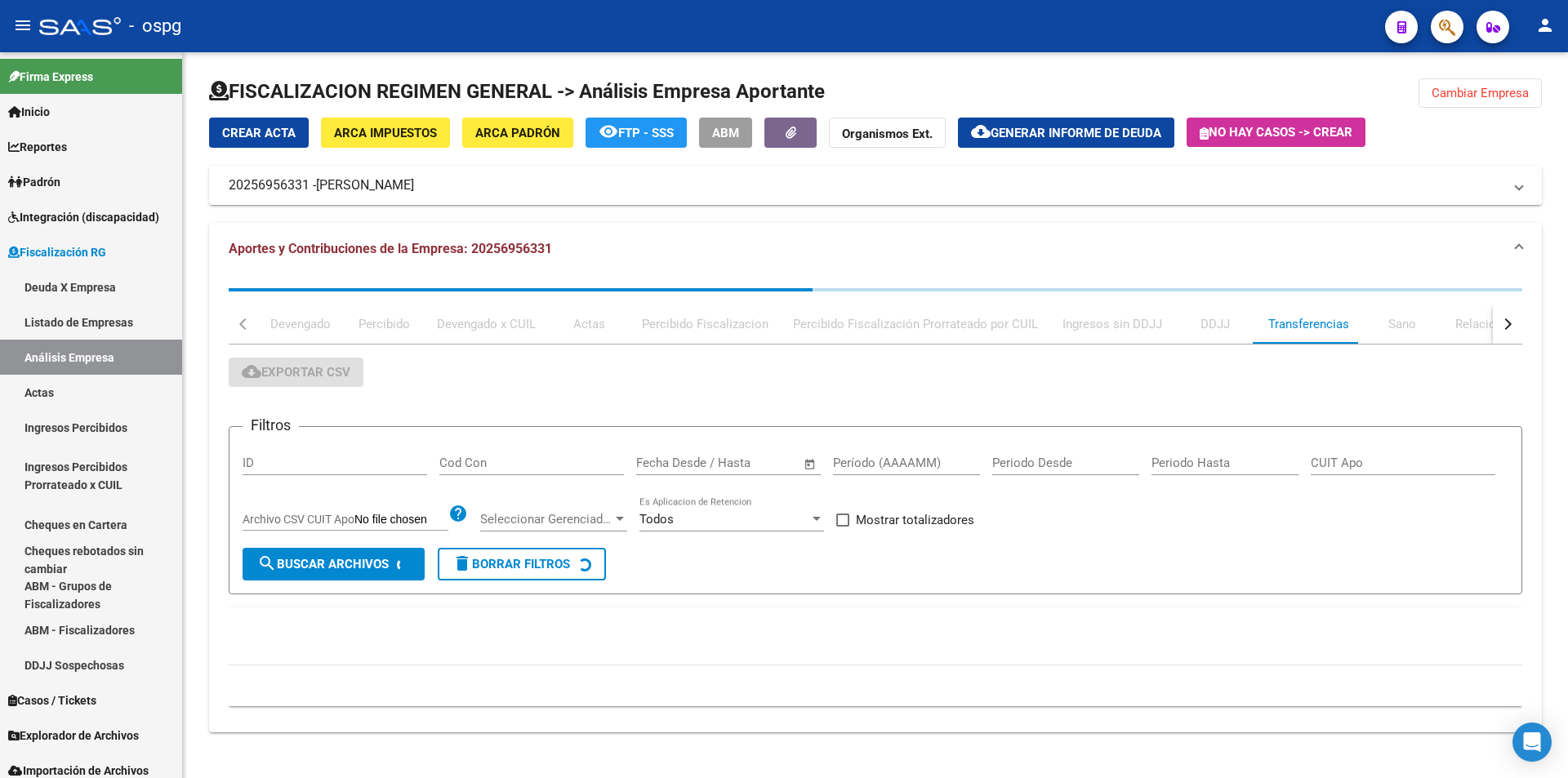
scroll to position [0, 0]
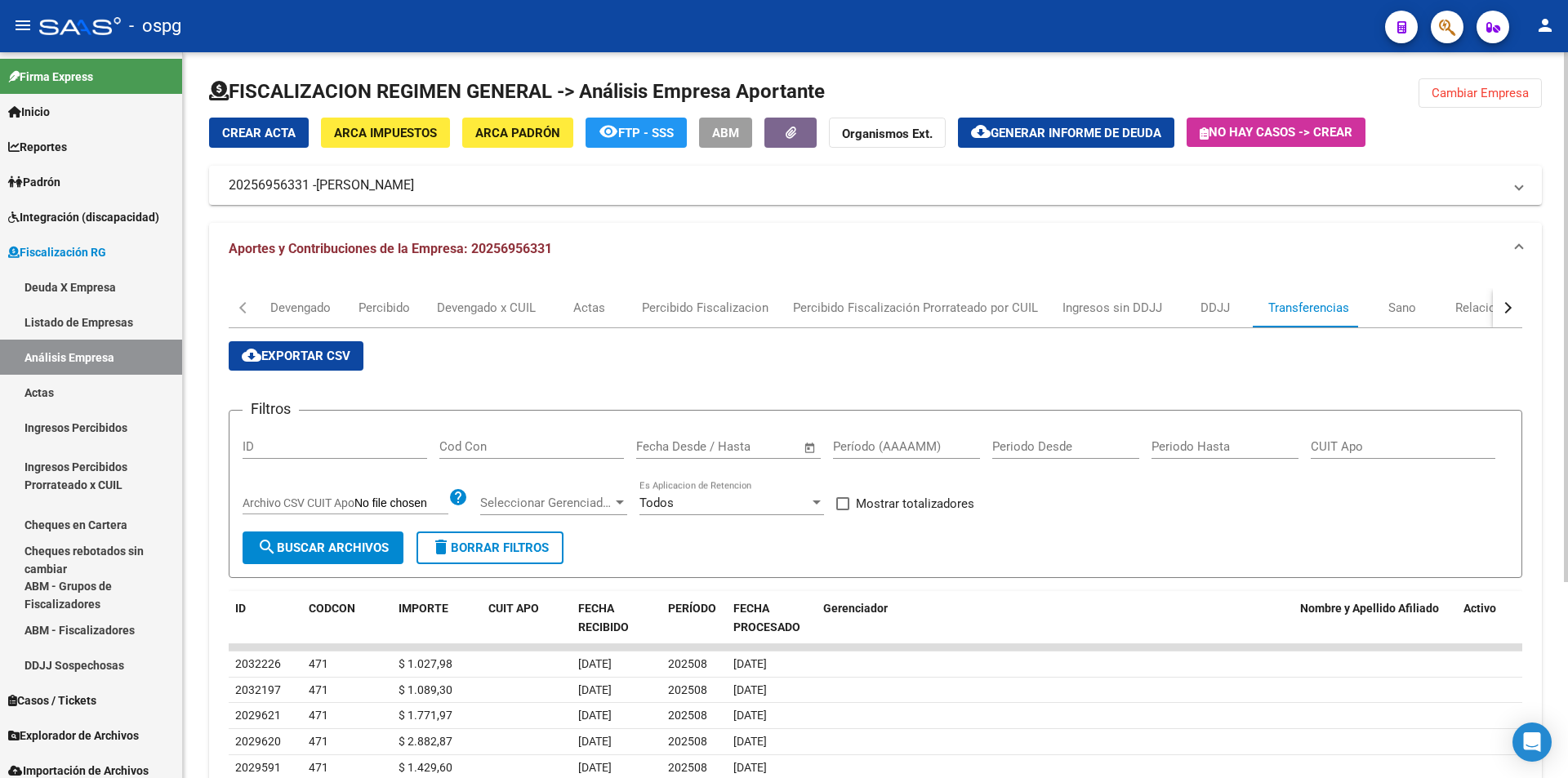
click at [903, 446] on input "Período (AAAAMM)" at bounding box center [907, 447] width 147 height 15
type input "202507"
click at [836, 503] on app-bool-drop-down "Todos Es Aplicacion de Retencion" at bounding box center [738, 503] width 197 height 15
click at [842, 500] on span at bounding box center [843, 504] width 13 height 13
click at [843, 510] on input "Mostrar totalizadores" at bounding box center [843, 510] width 1 height 1
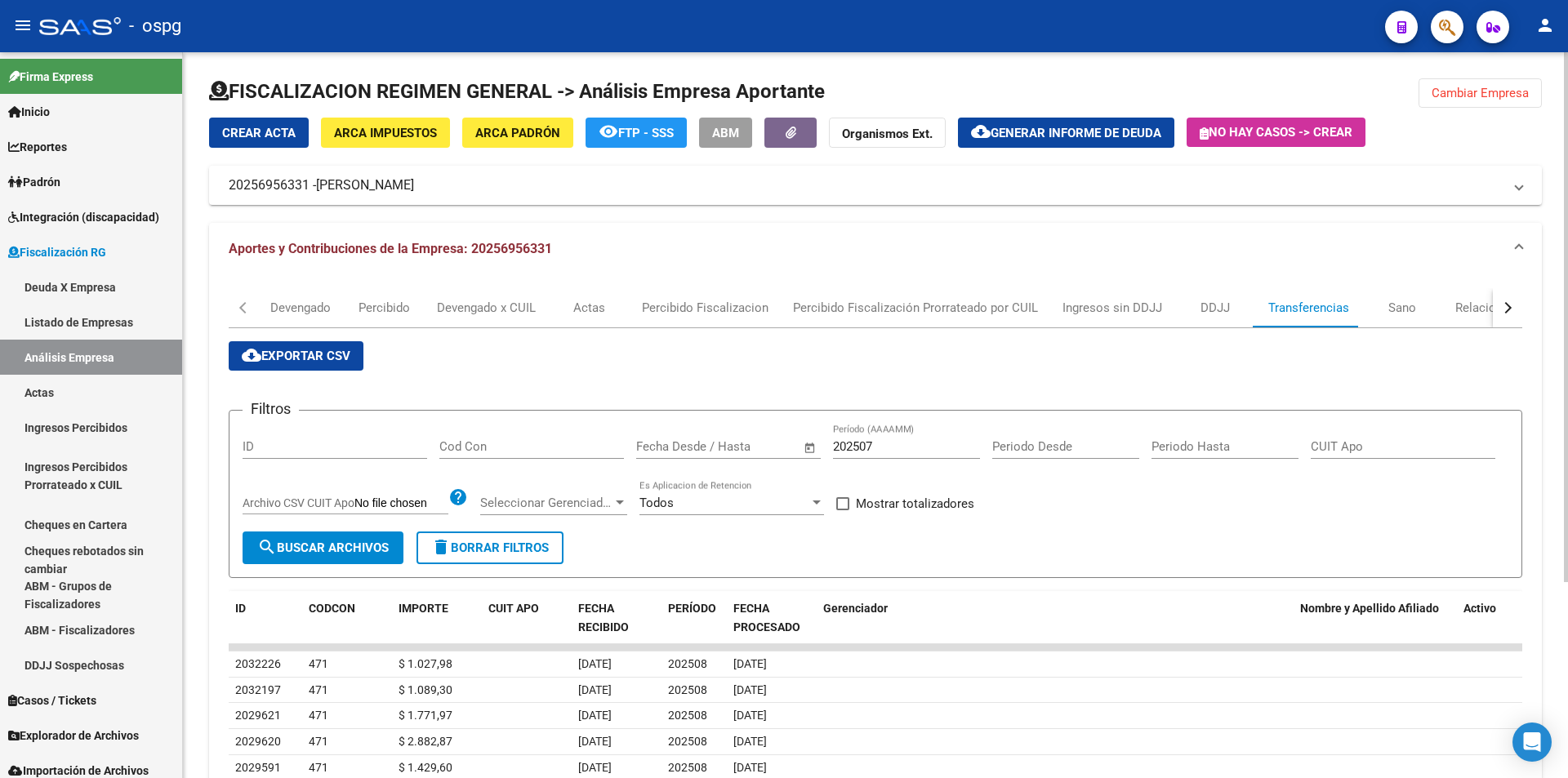
checkbox input "true"
click at [319, 552] on span "search Buscar Archivos" at bounding box center [323, 547] width 131 height 15
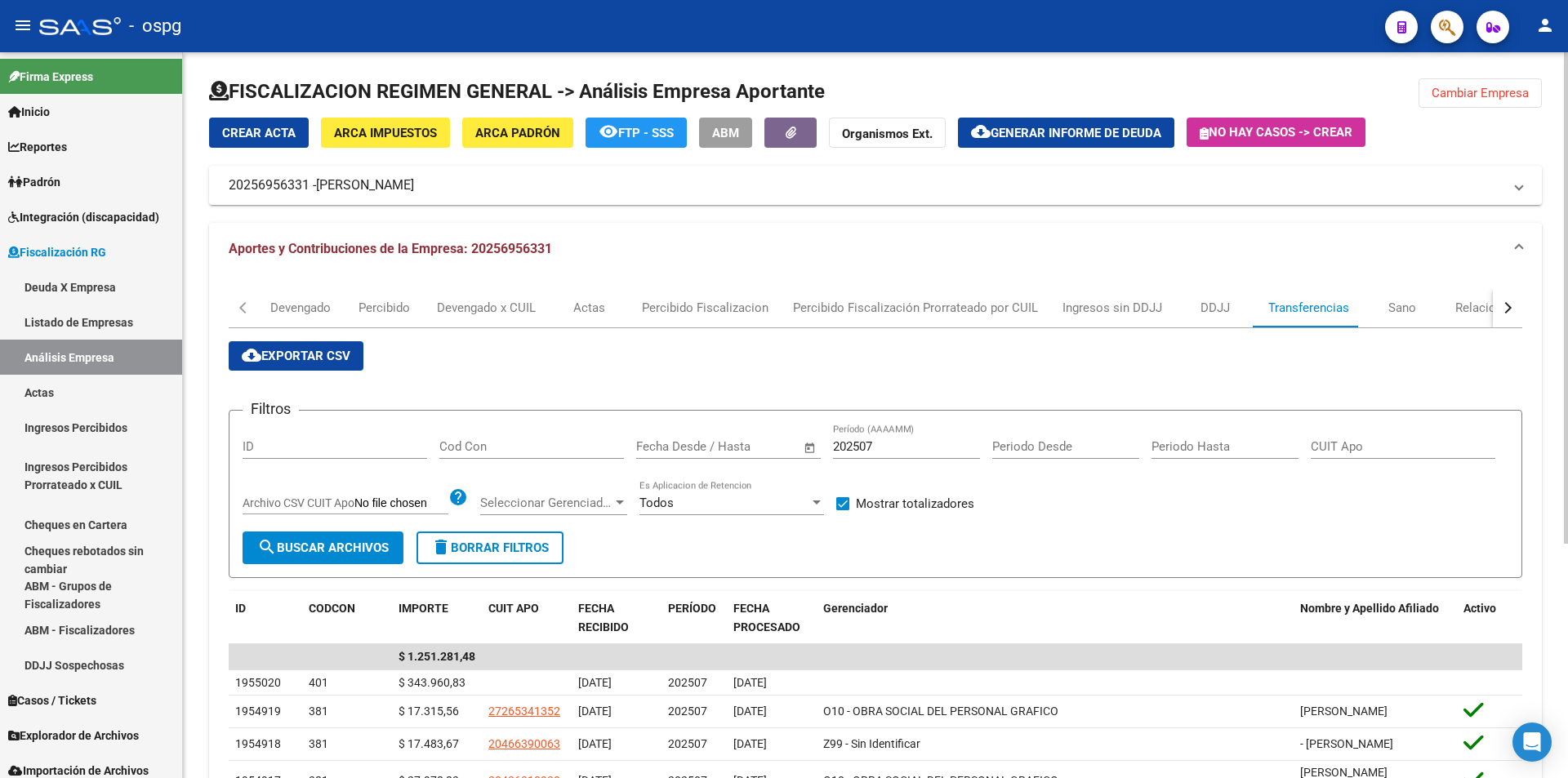
click at [1484, 90] on span "Cambiar Empresa" at bounding box center [1481, 93] width 98 height 15
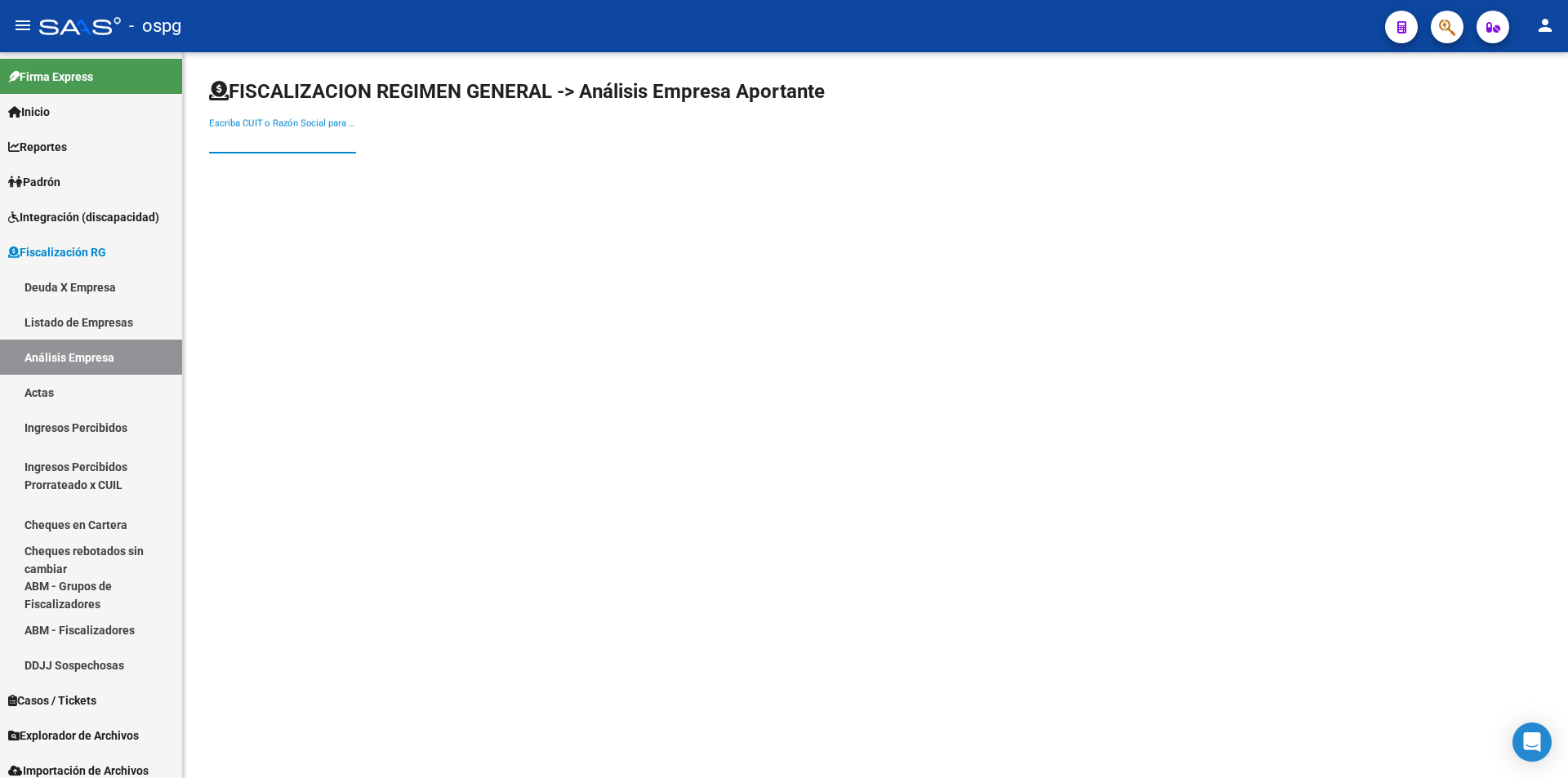
click at [304, 144] on input "Escriba CUIT o Razón Social para buscar" at bounding box center [283, 140] width 147 height 15
type input "entimar"
click at [304, 165] on span "ENTIMAR SA" at bounding box center [454, 172] width 464 height 39
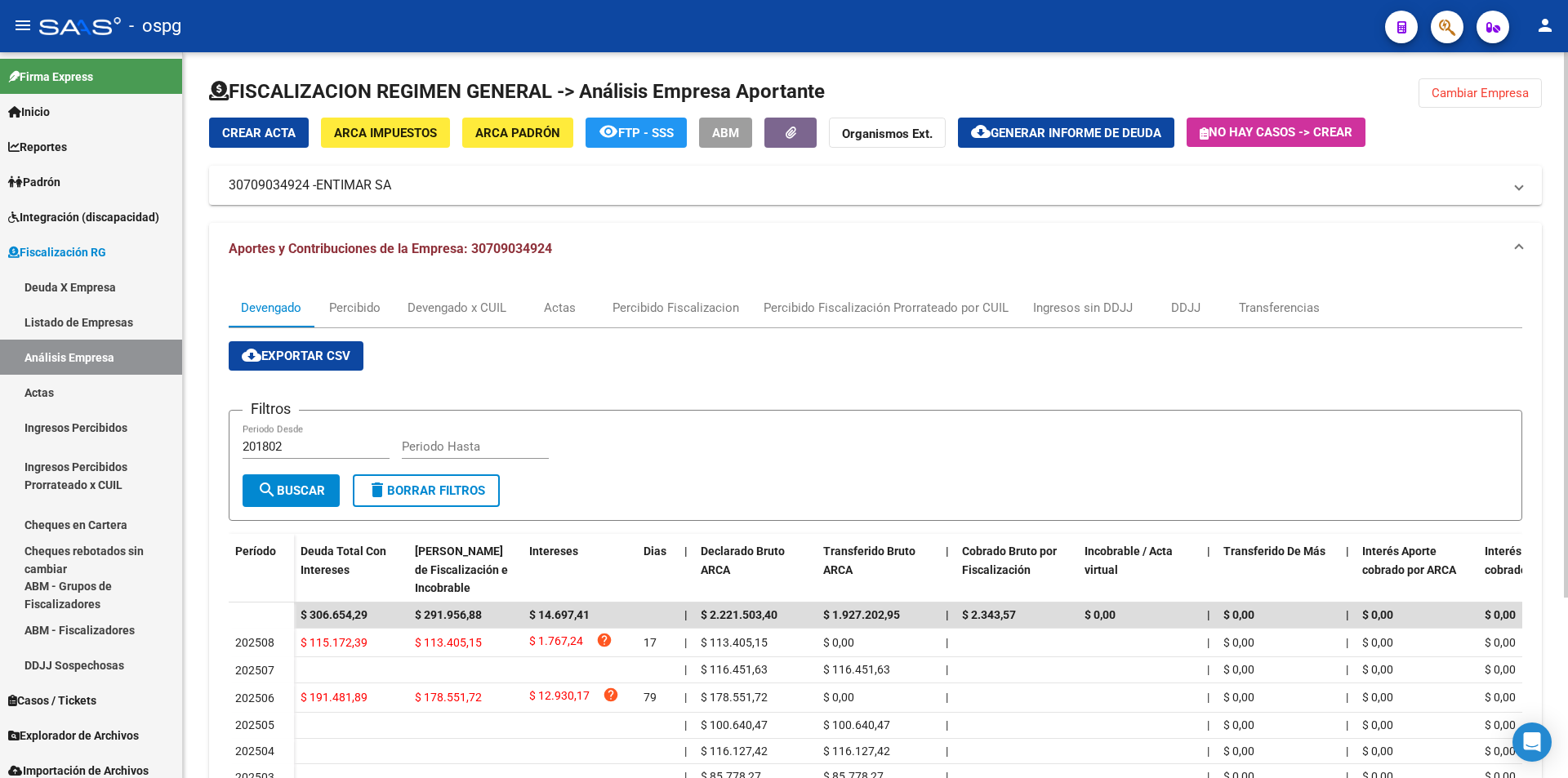
click at [1484, 98] on span "Cambiar Empresa" at bounding box center [1481, 93] width 98 height 15
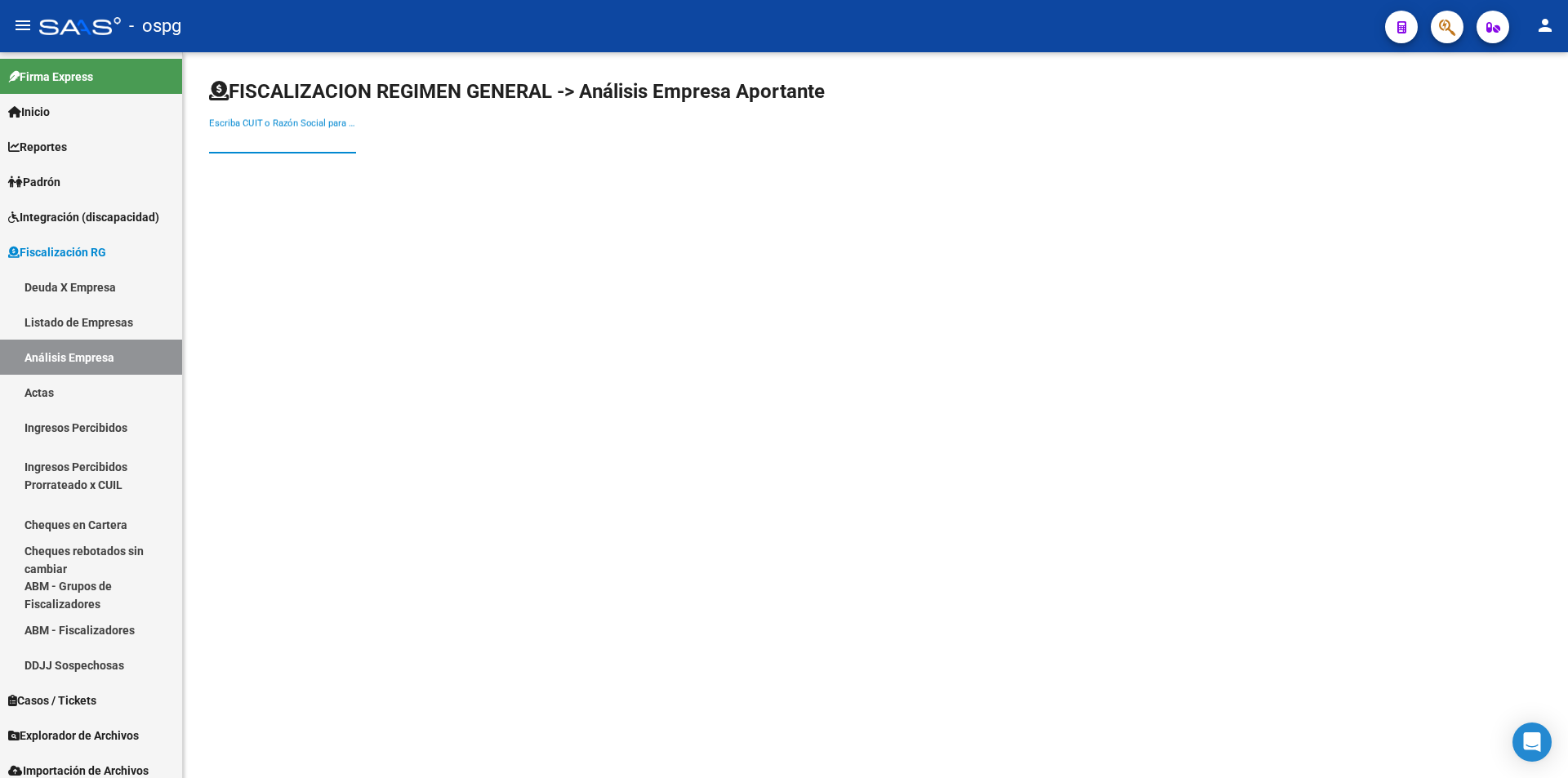
click at [284, 140] on input "Escriba CUIT o Razón Social para buscar" at bounding box center [283, 140] width 147 height 15
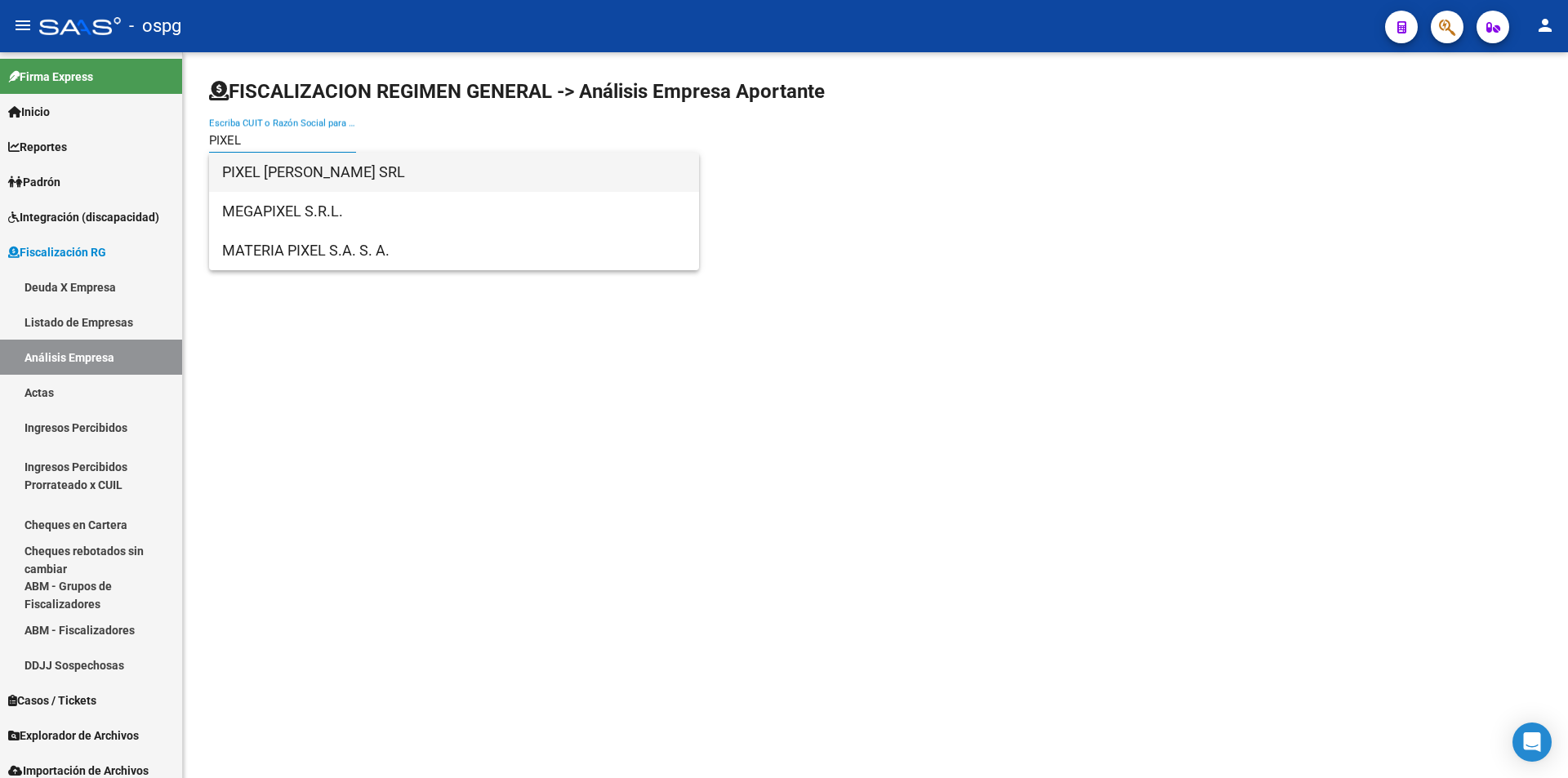
type input "PIXEL"
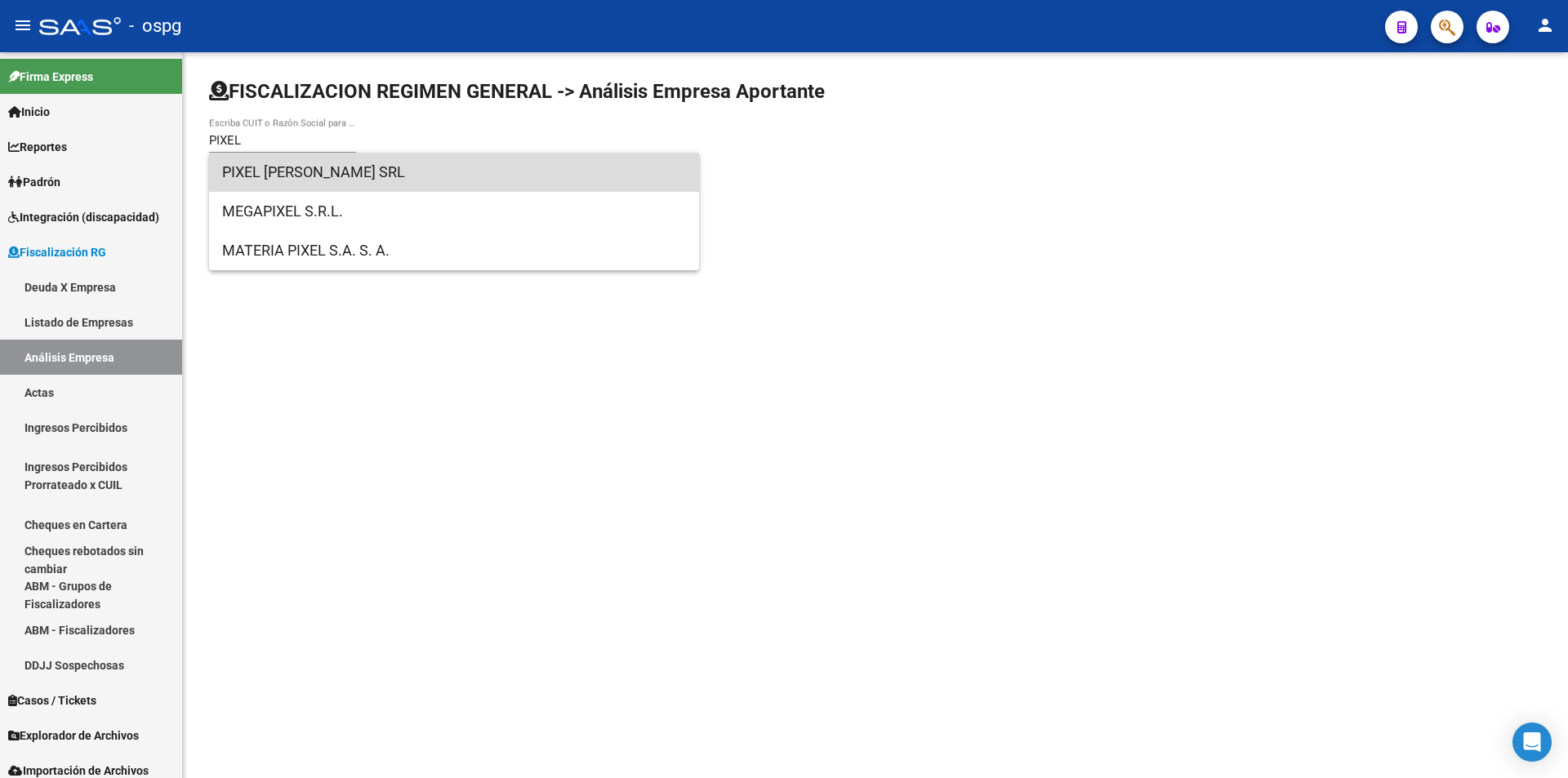
click at [293, 159] on span "PIXEL [PERSON_NAME] SRL" at bounding box center [454, 172] width 464 height 39
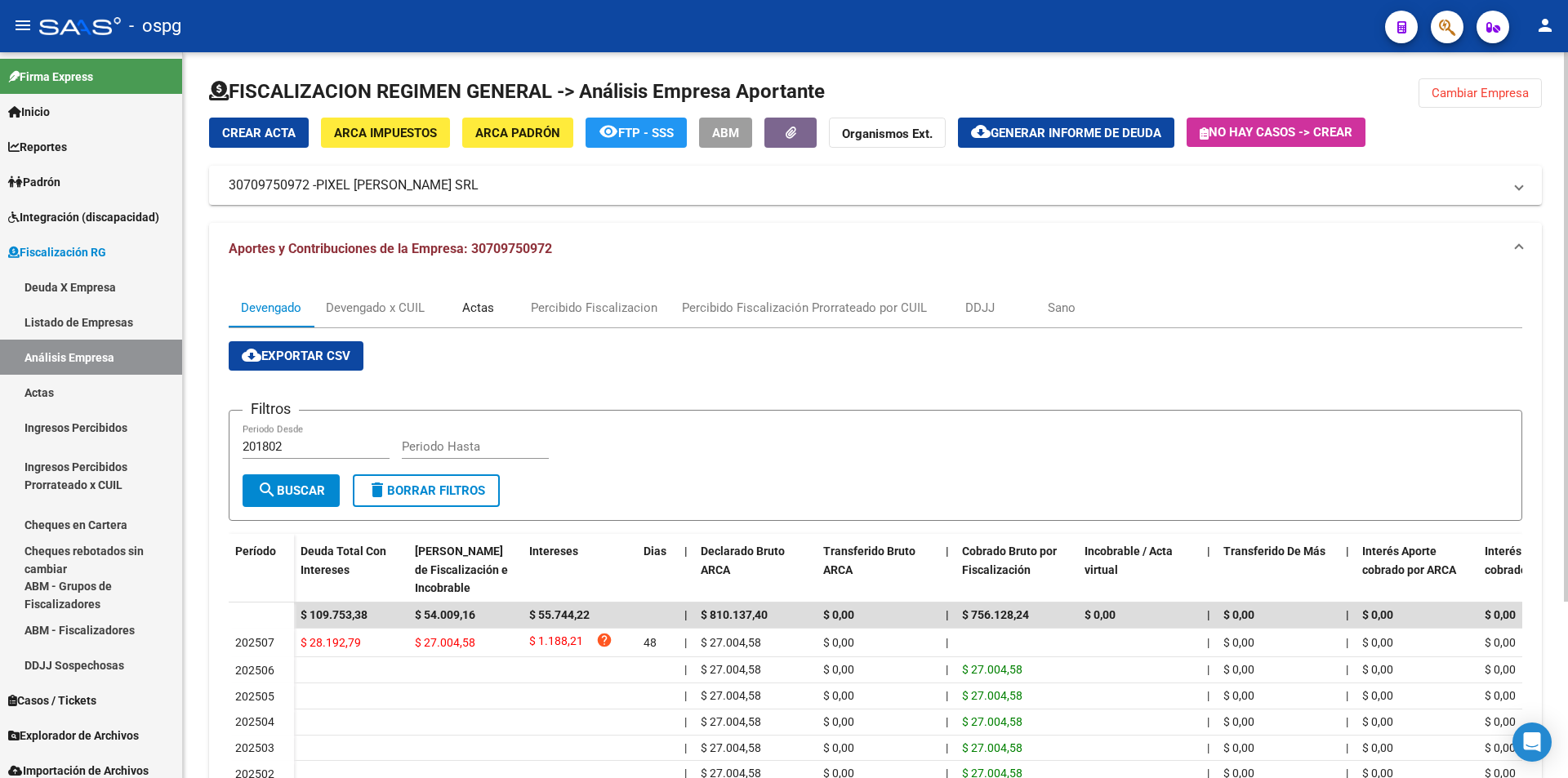
click at [473, 309] on div "Actas" at bounding box center [478, 307] width 32 height 18
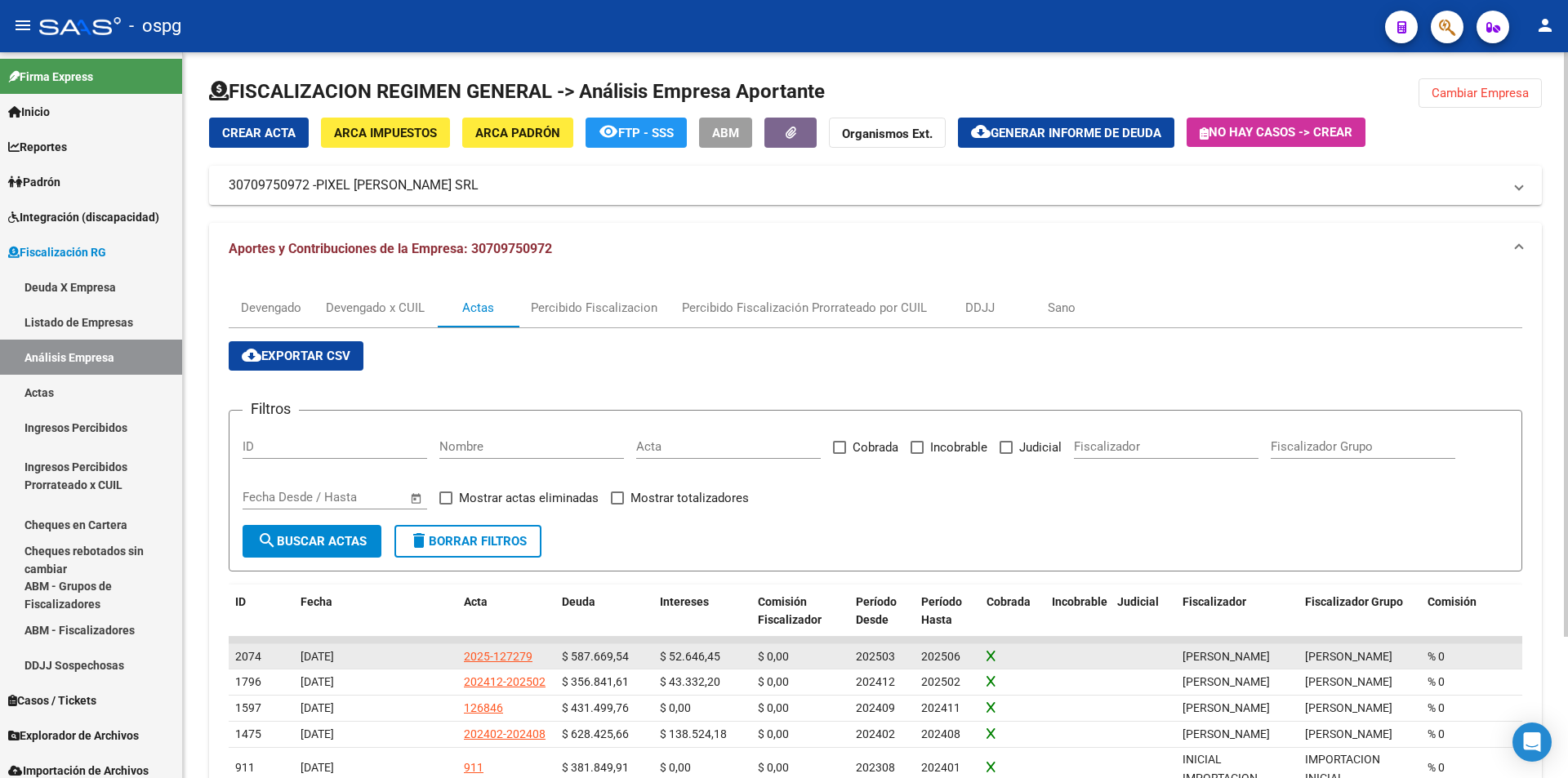
click at [498, 652] on div "2025-127279" at bounding box center [498, 656] width 69 height 19
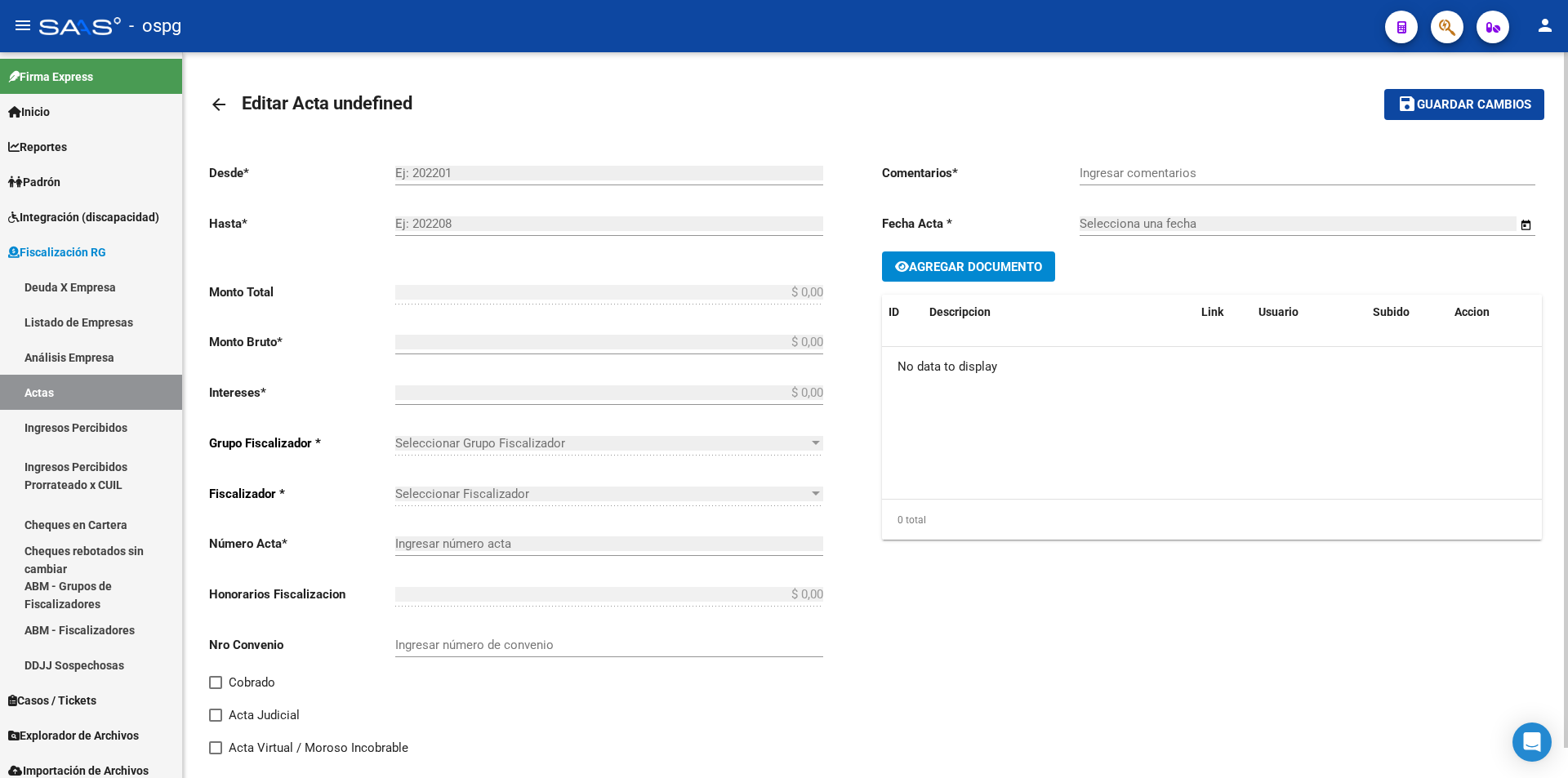
type input "202503"
type input "202506"
type input "$ 640.315,99"
type input "$ 587.669,54"
type input "$ 52.646,45"
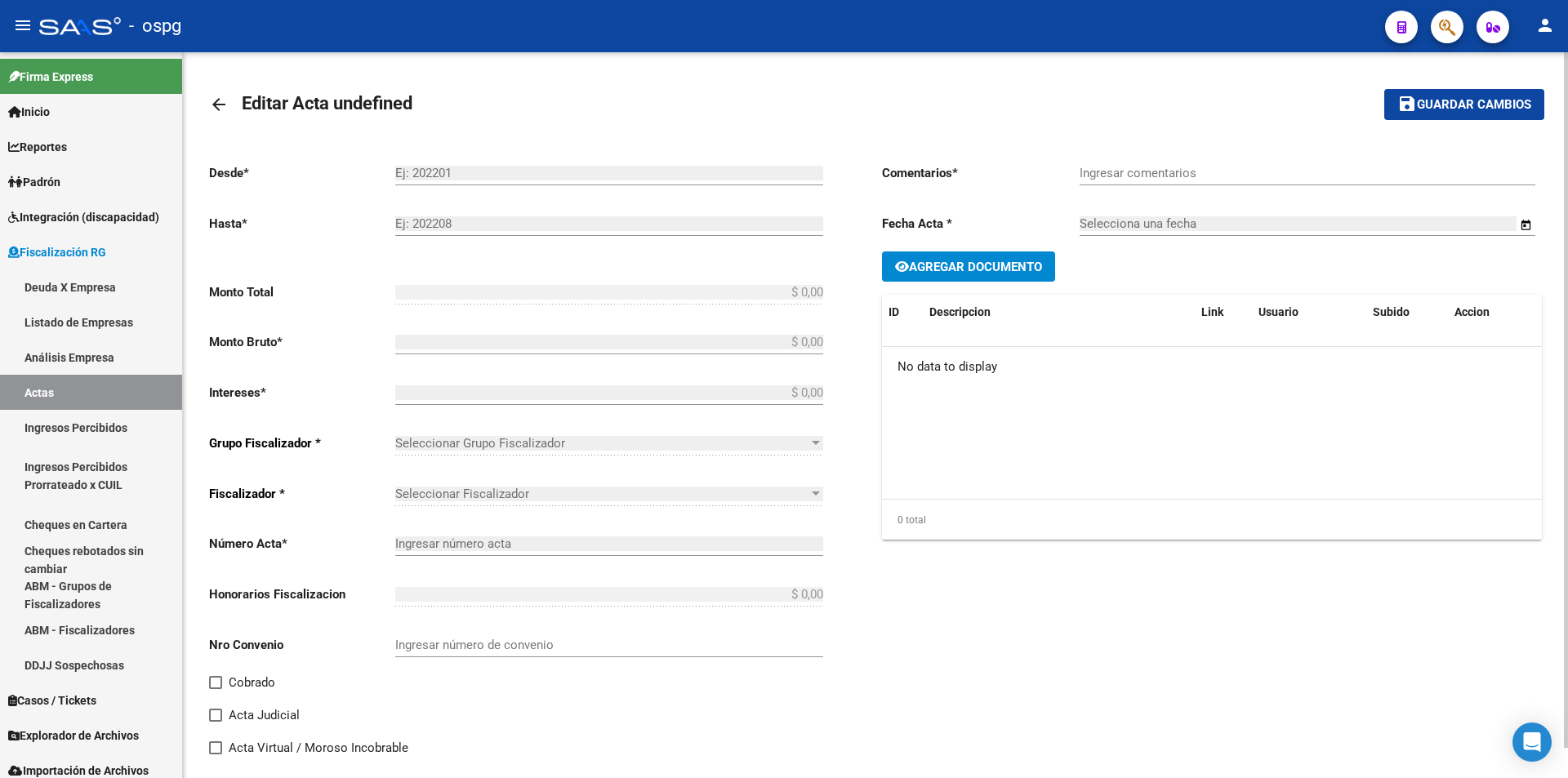
type input "2025-127279"
checkbox input "true"
type input "Recibo 43214"
type input "[DATE]"
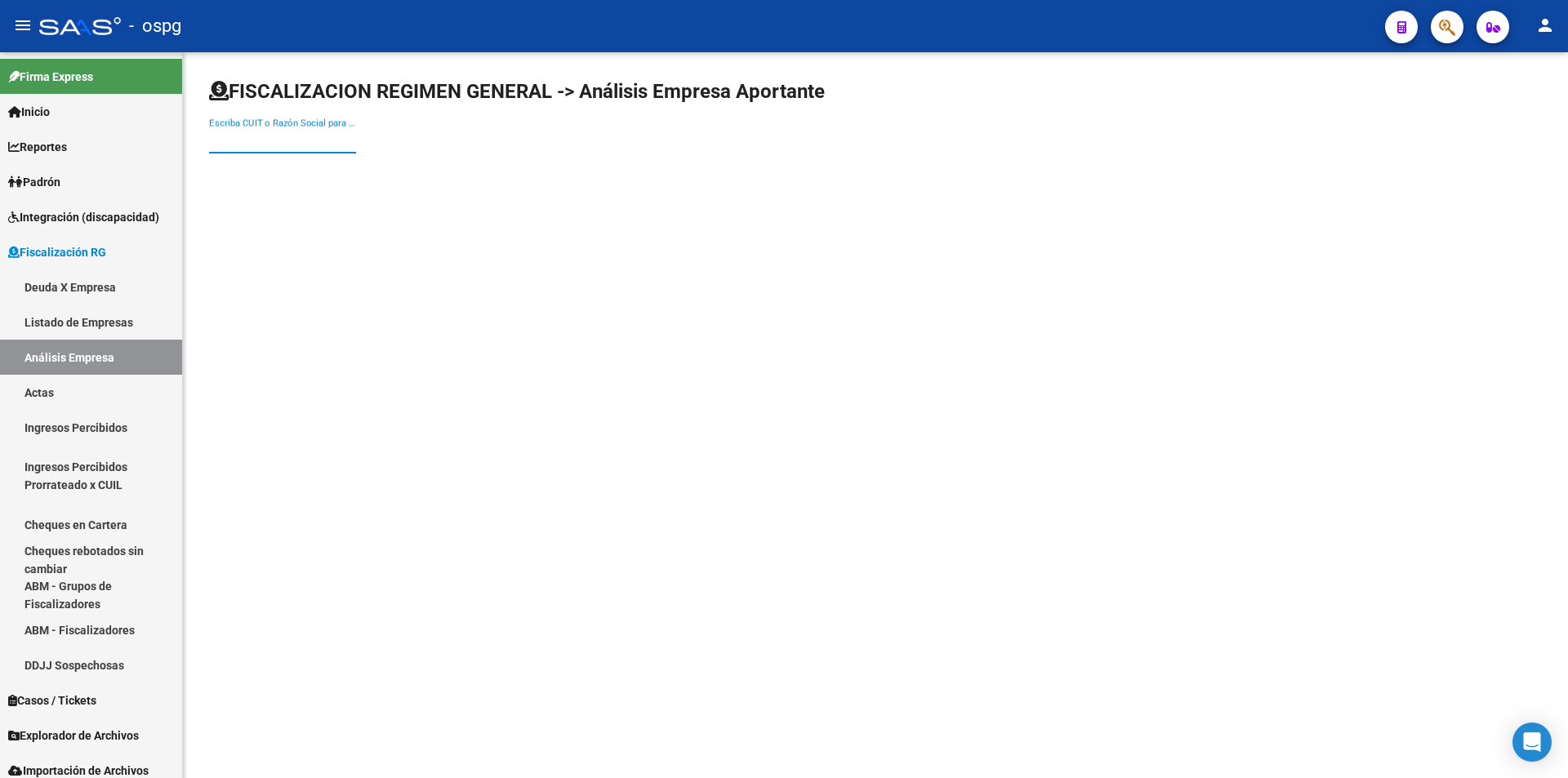
click at [306, 138] on input "Escriba CUIT o Razón Social para buscar" at bounding box center [283, 140] width 147 height 15
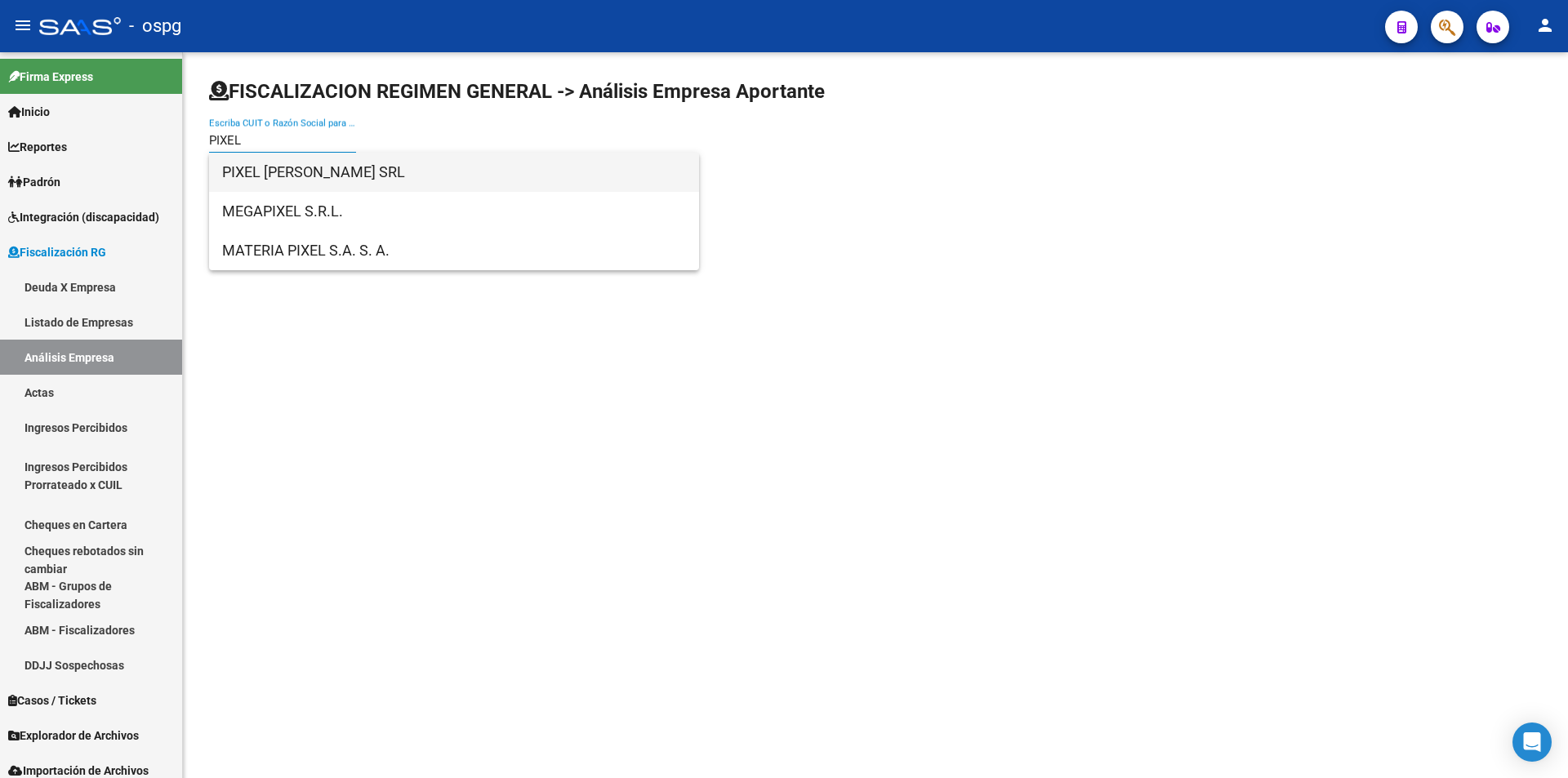
type input "PIXEL"
click at [287, 177] on span "PIXEL [PERSON_NAME] SRL" at bounding box center [454, 172] width 464 height 39
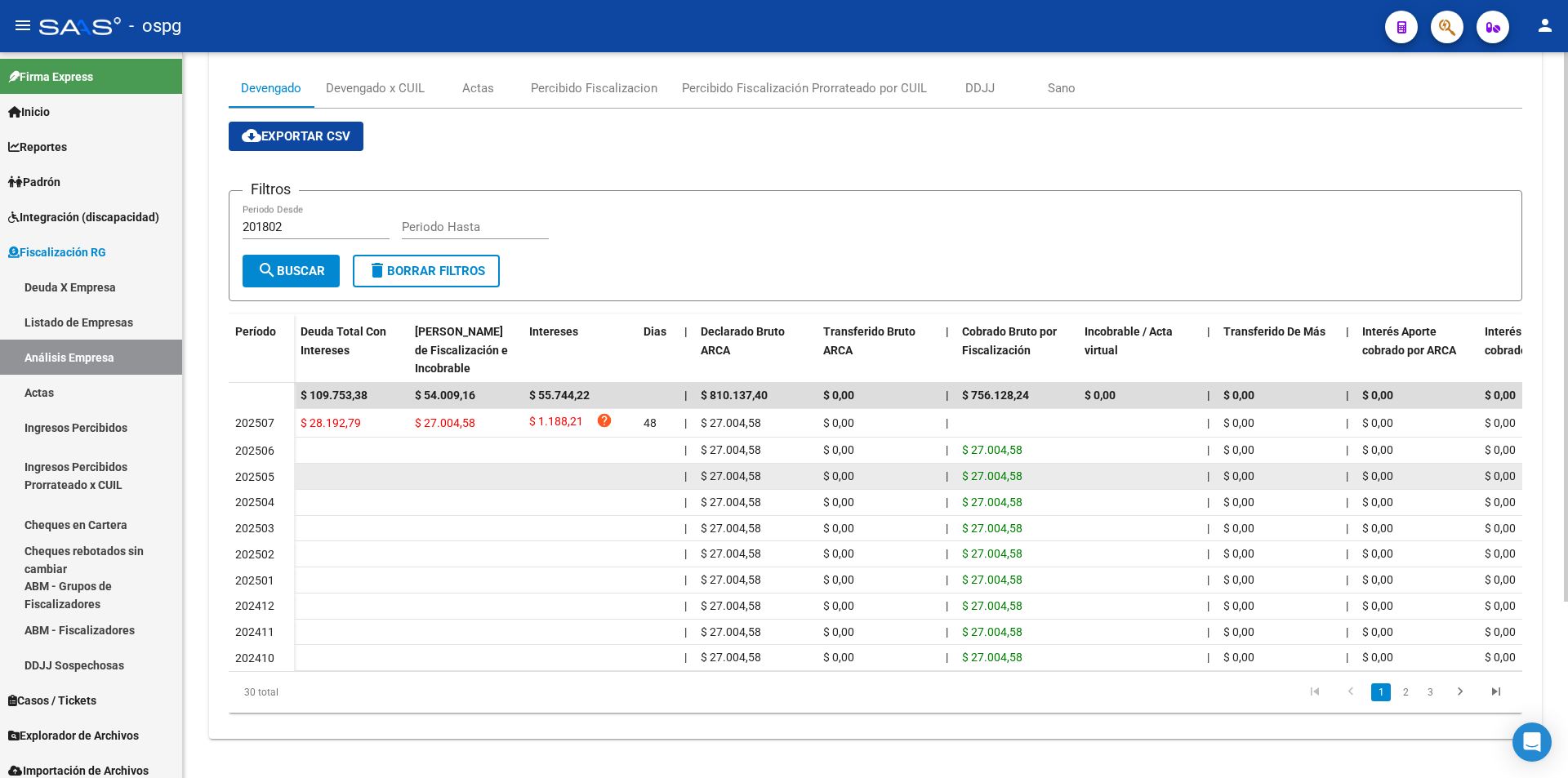
scroll to position [232, 0]
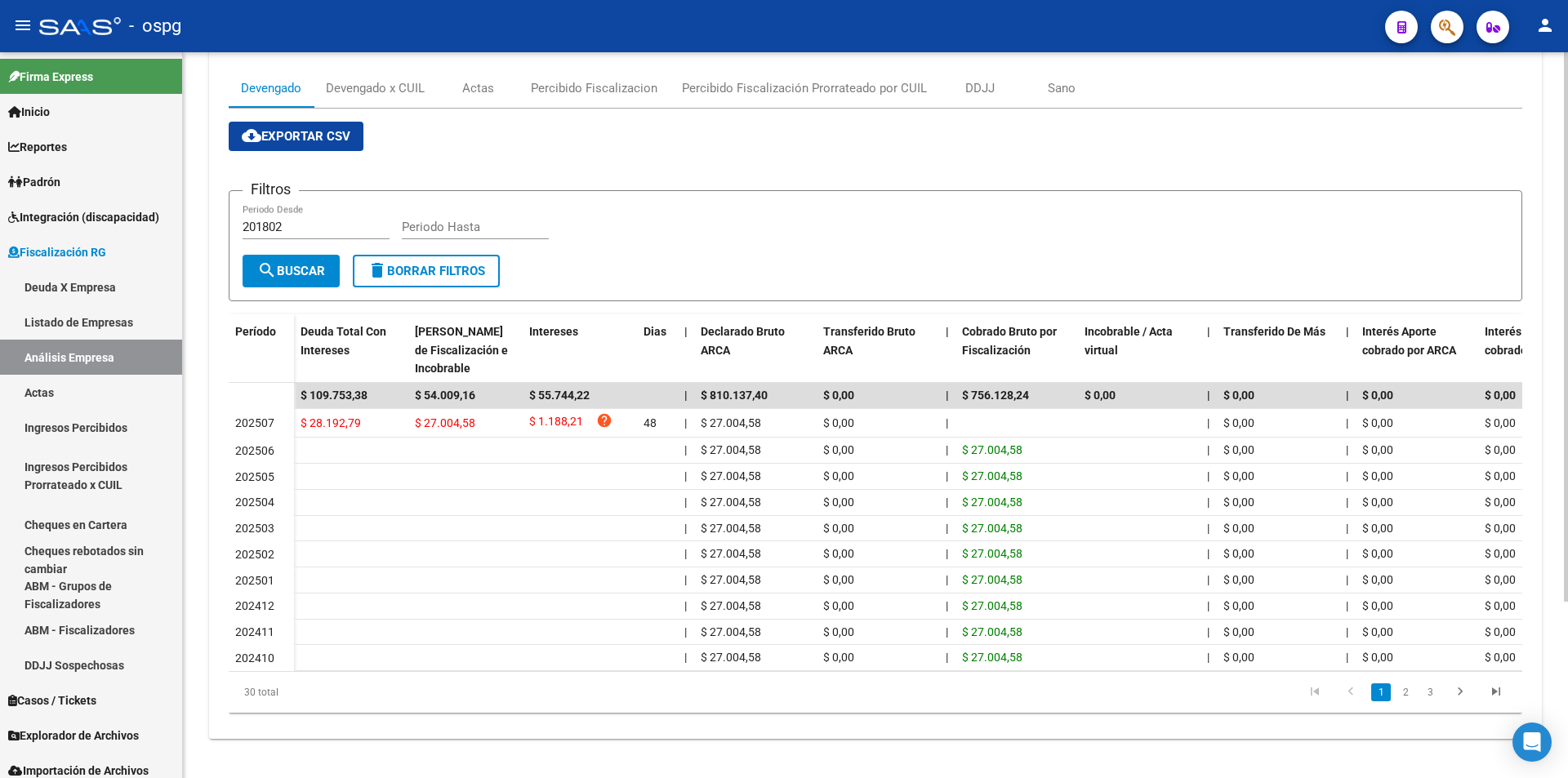
click at [1097, 742] on div "FISCALIZACION REGIMEN GENERAL -> Análisis Empresa Aportante Cambiar Empresa Cre…" at bounding box center [876, 305] width 1386 height 945
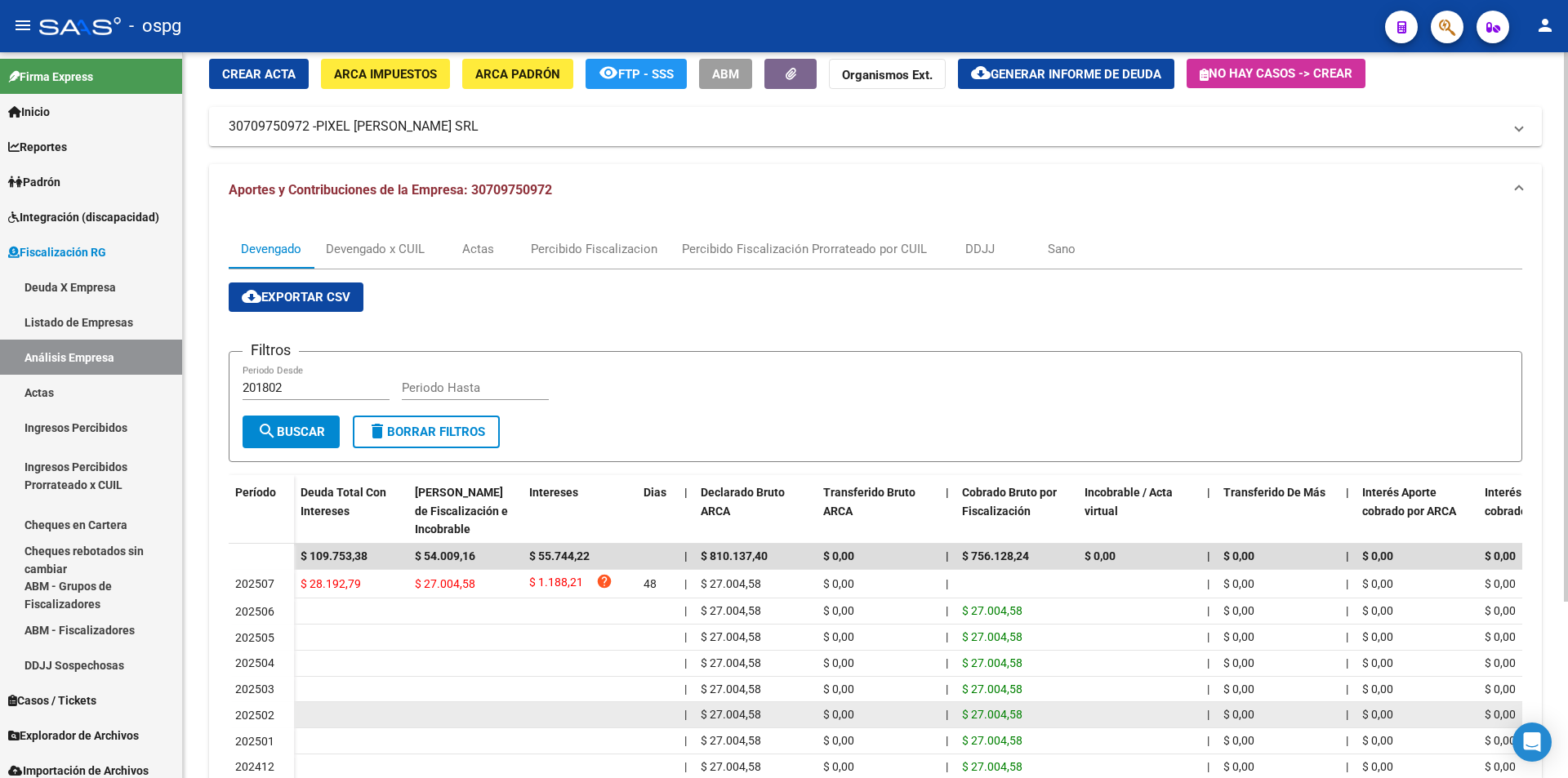
scroll to position [164, 0]
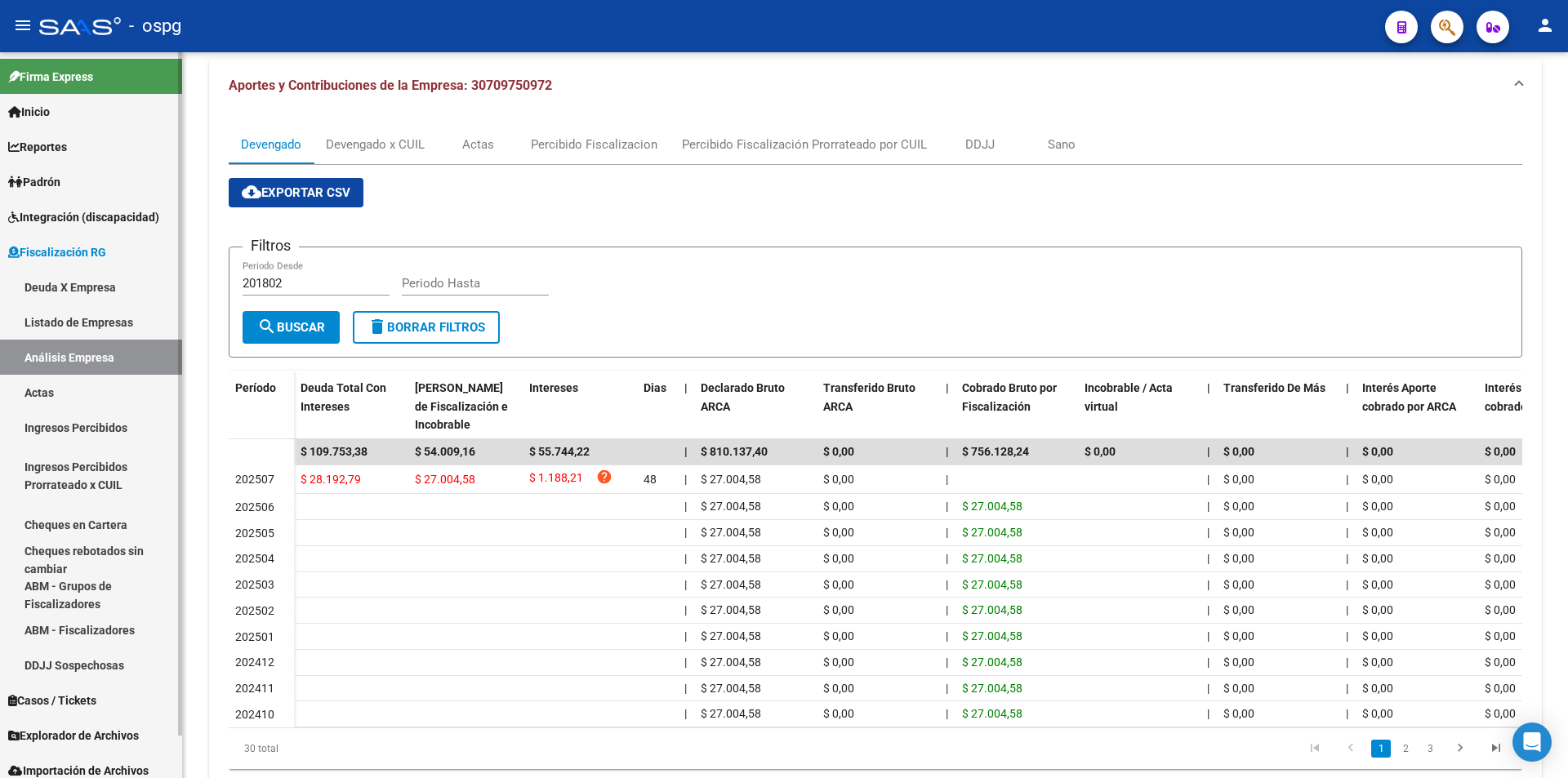
click at [82, 520] on link "Cheques en Cartera" at bounding box center [91, 524] width 182 height 35
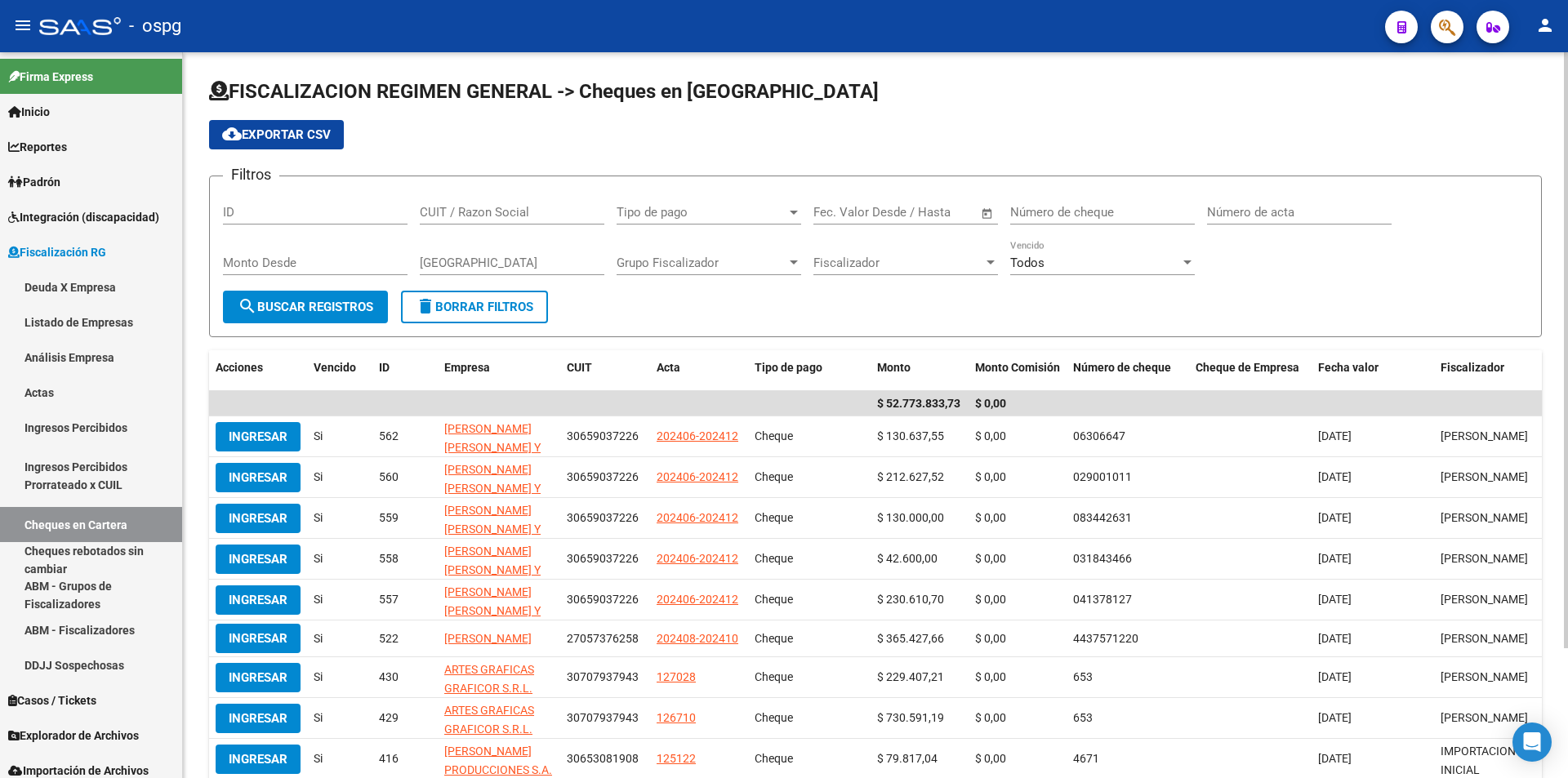
click at [986, 211] on span "Open calendar" at bounding box center [988, 213] width 39 height 39
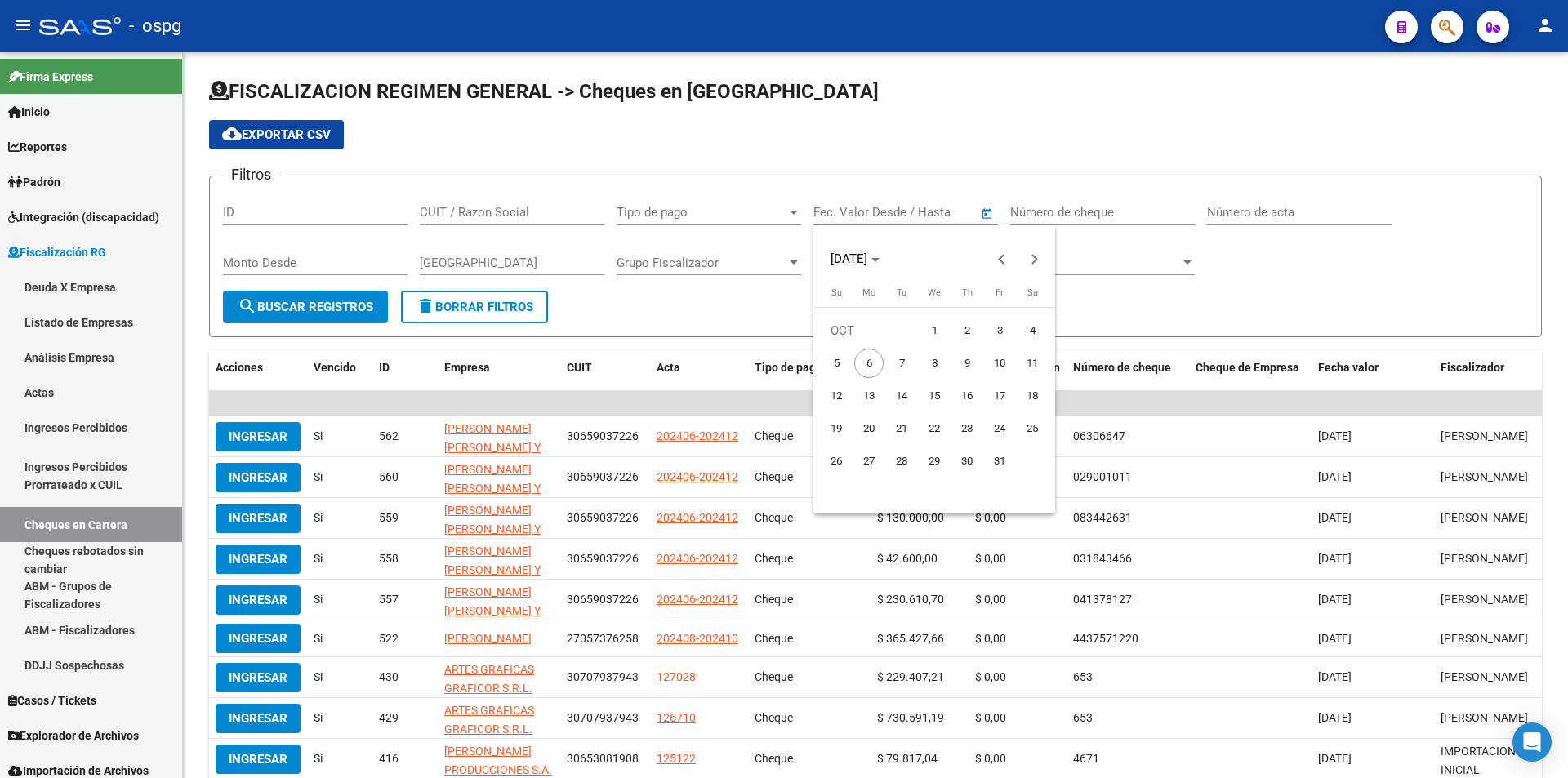
click at [934, 325] on span "1" at bounding box center [935, 331] width 30 height 30
type input "[DATE]"
click at [863, 358] on span "6" at bounding box center [870, 363] width 30 height 30
type input "[DATE]"
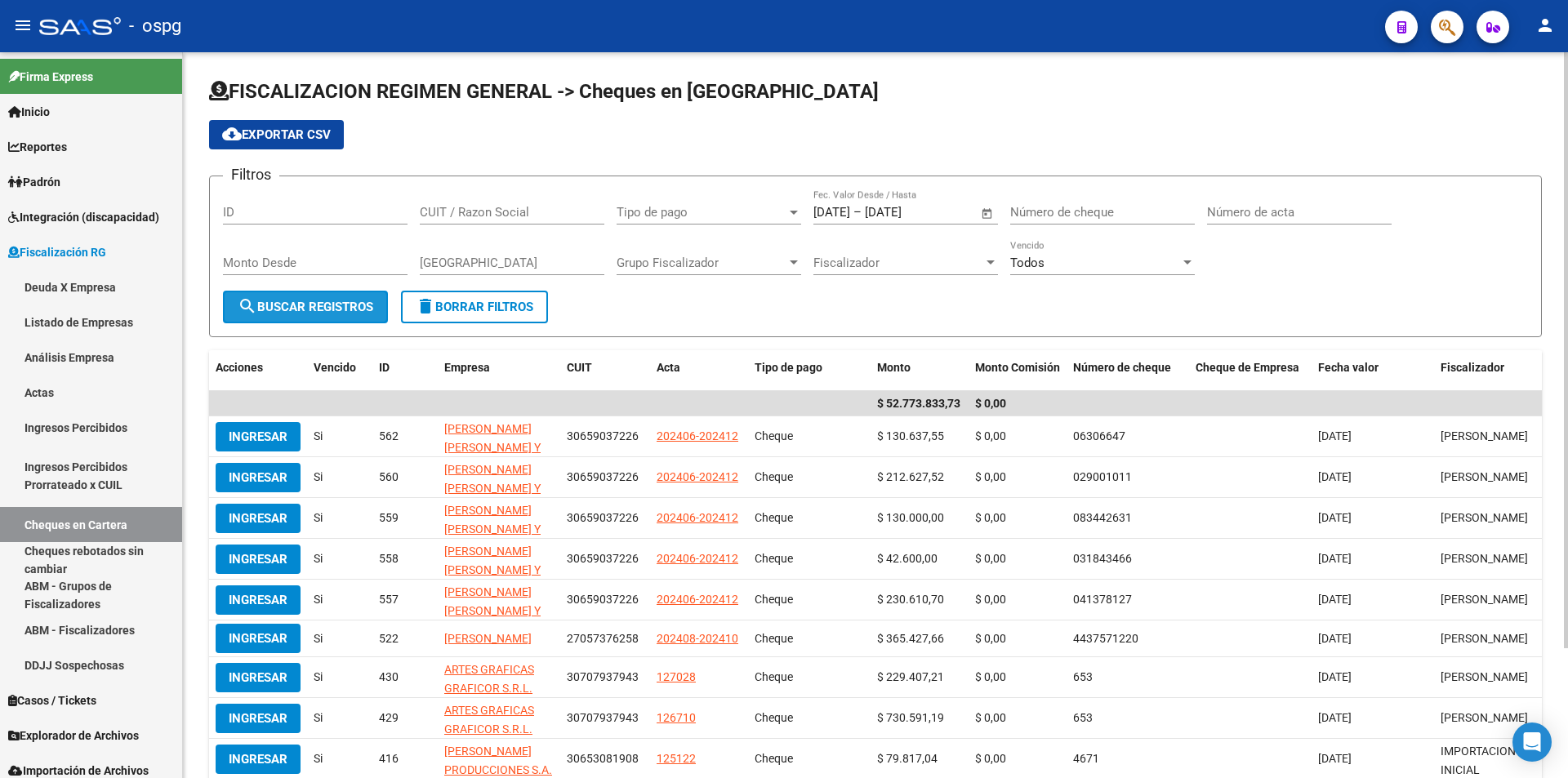
click at [310, 314] on button "search Buscar Registros" at bounding box center [305, 307] width 165 height 33
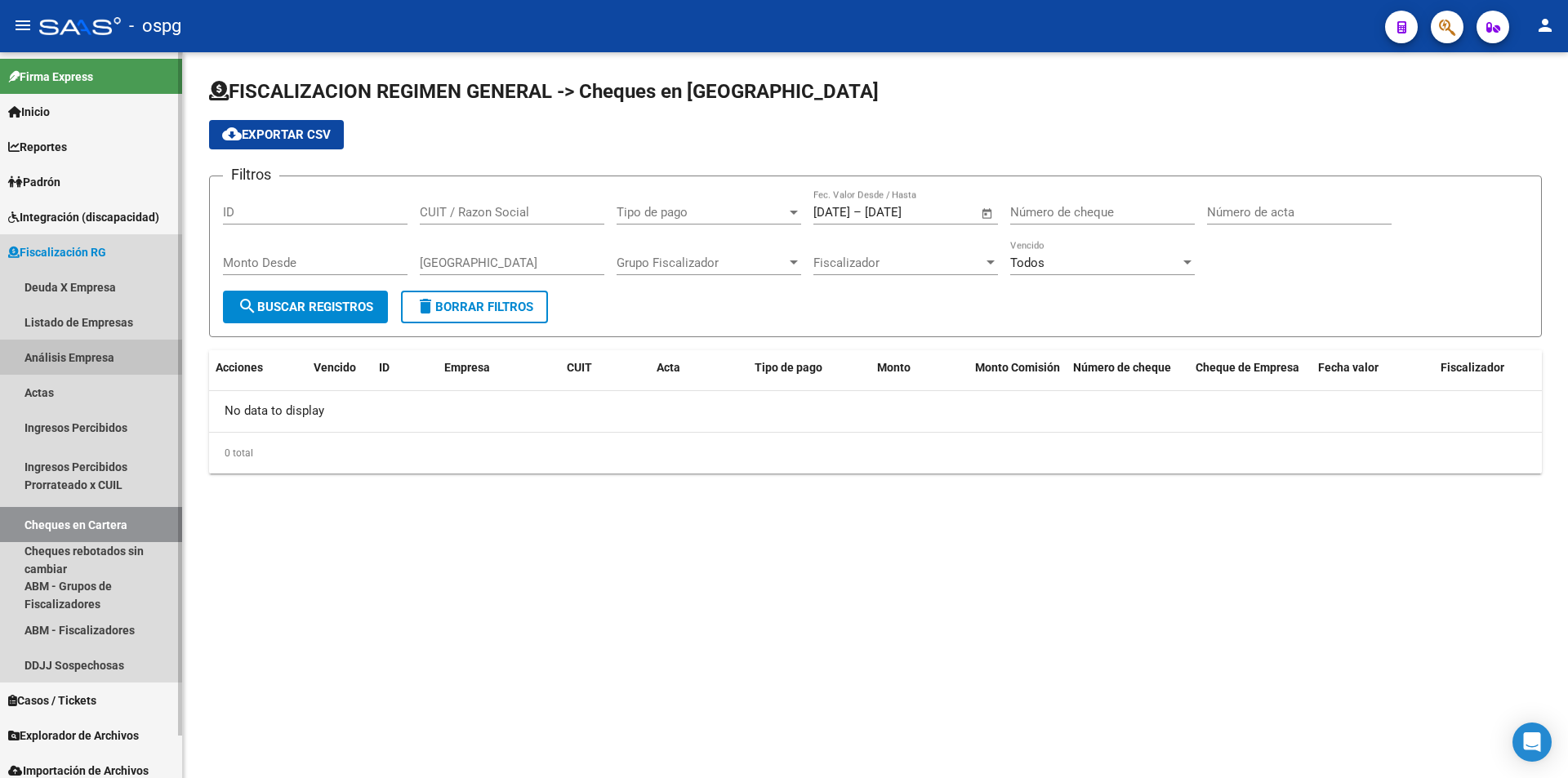
click at [86, 357] on link "Análisis Empresa" at bounding box center [91, 357] width 182 height 35
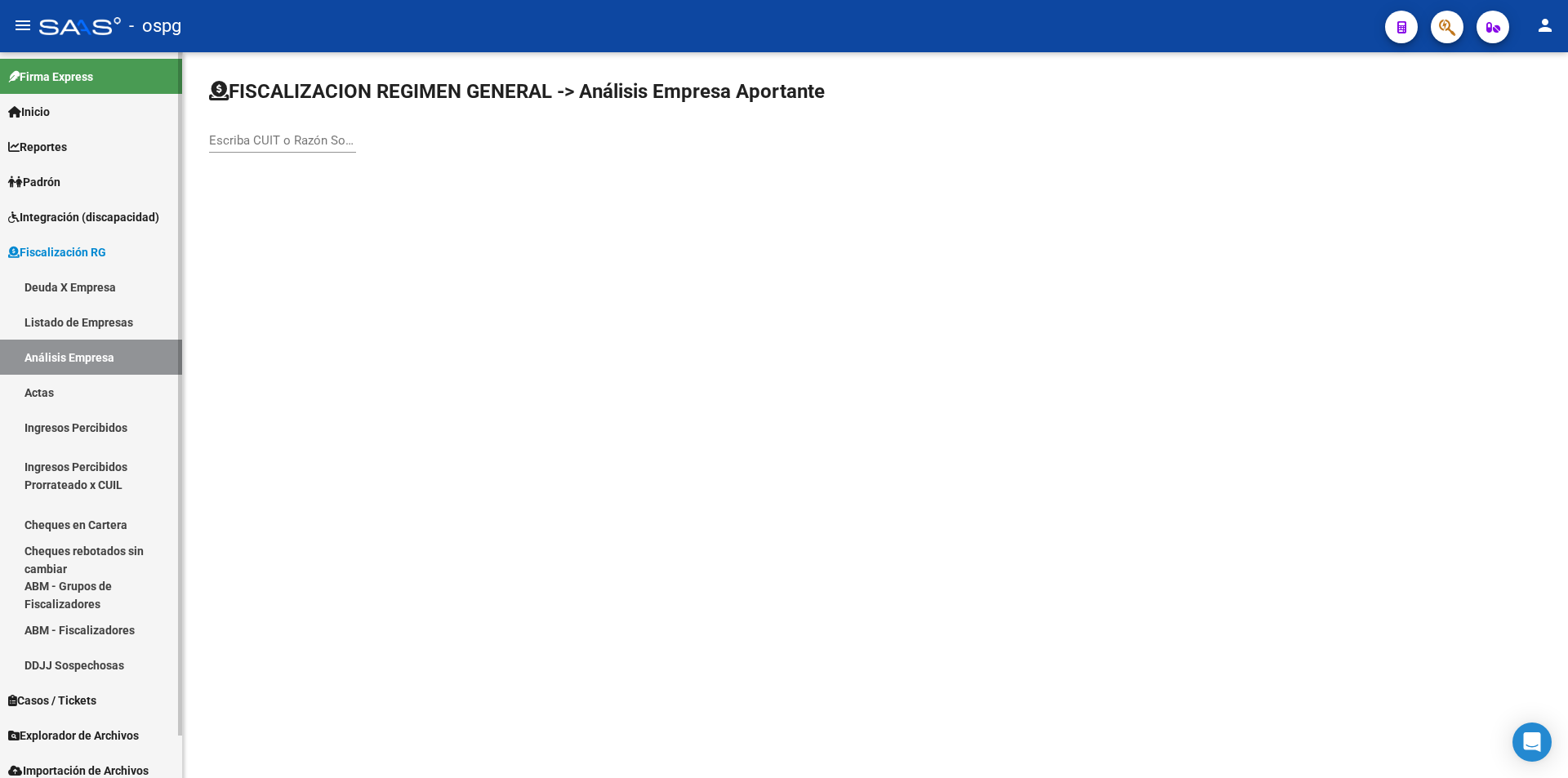
click at [93, 143] on link "Reportes" at bounding box center [91, 147] width 182 height 35
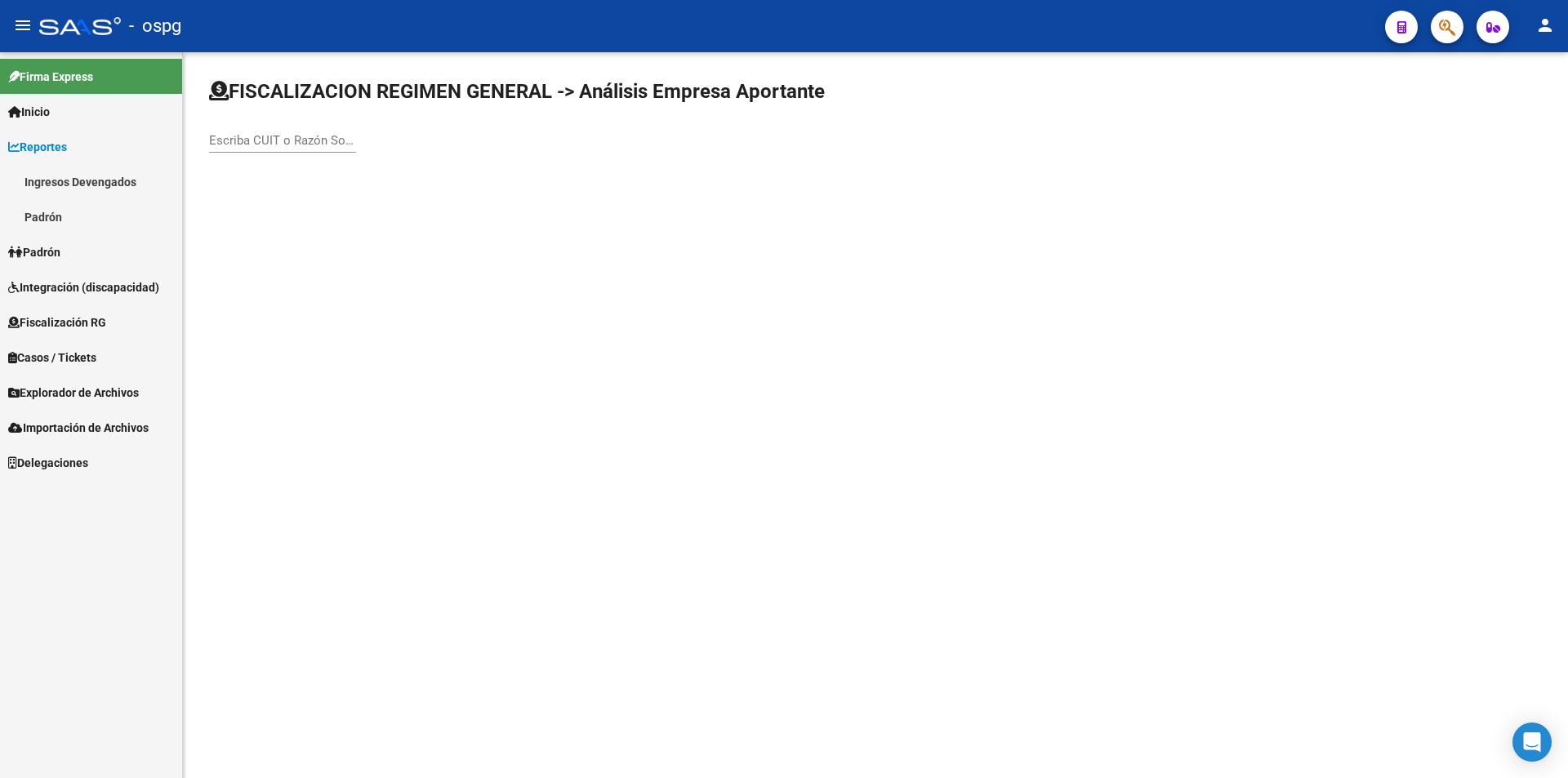
click at [104, 179] on link "Ingresos Devengados" at bounding box center [91, 182] width 182 height 35
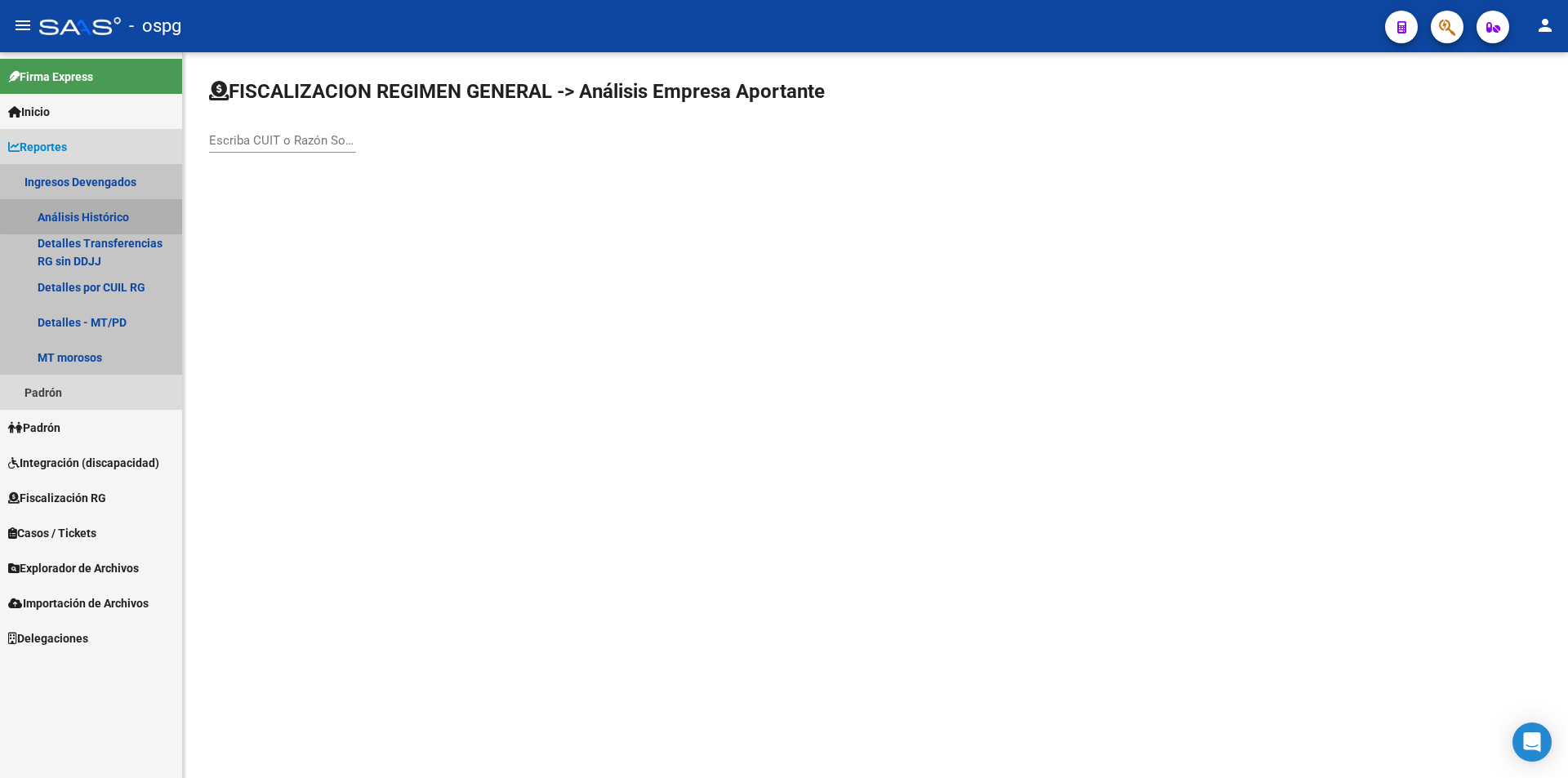
click at [104, 207] on link "Análisis Histórico" at bounding box center [91, 217] width 182 height 35
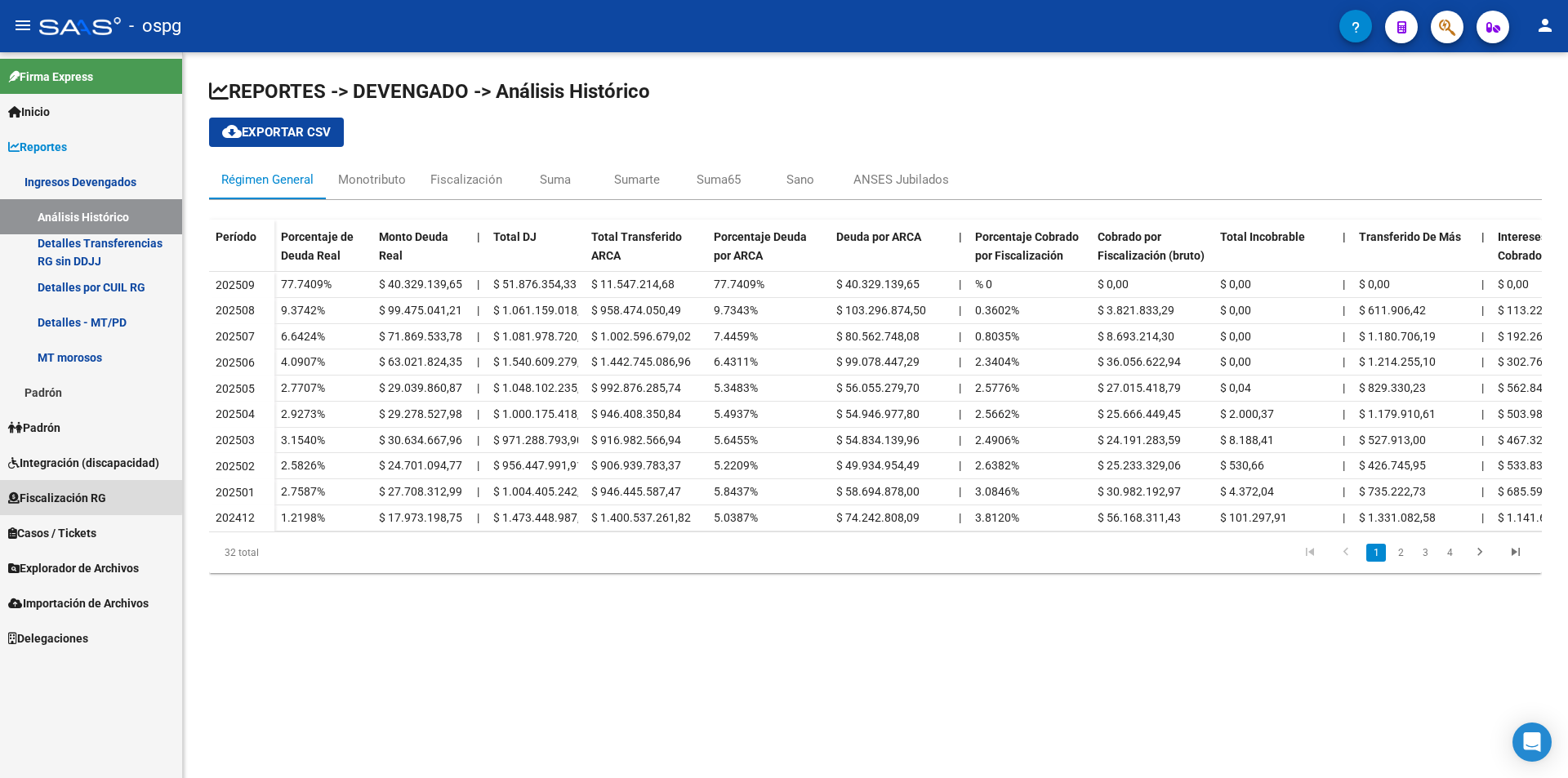
click at [84, 495] on span "Fiscalización RG" at bounding box center [57, 497] width 98 height 18
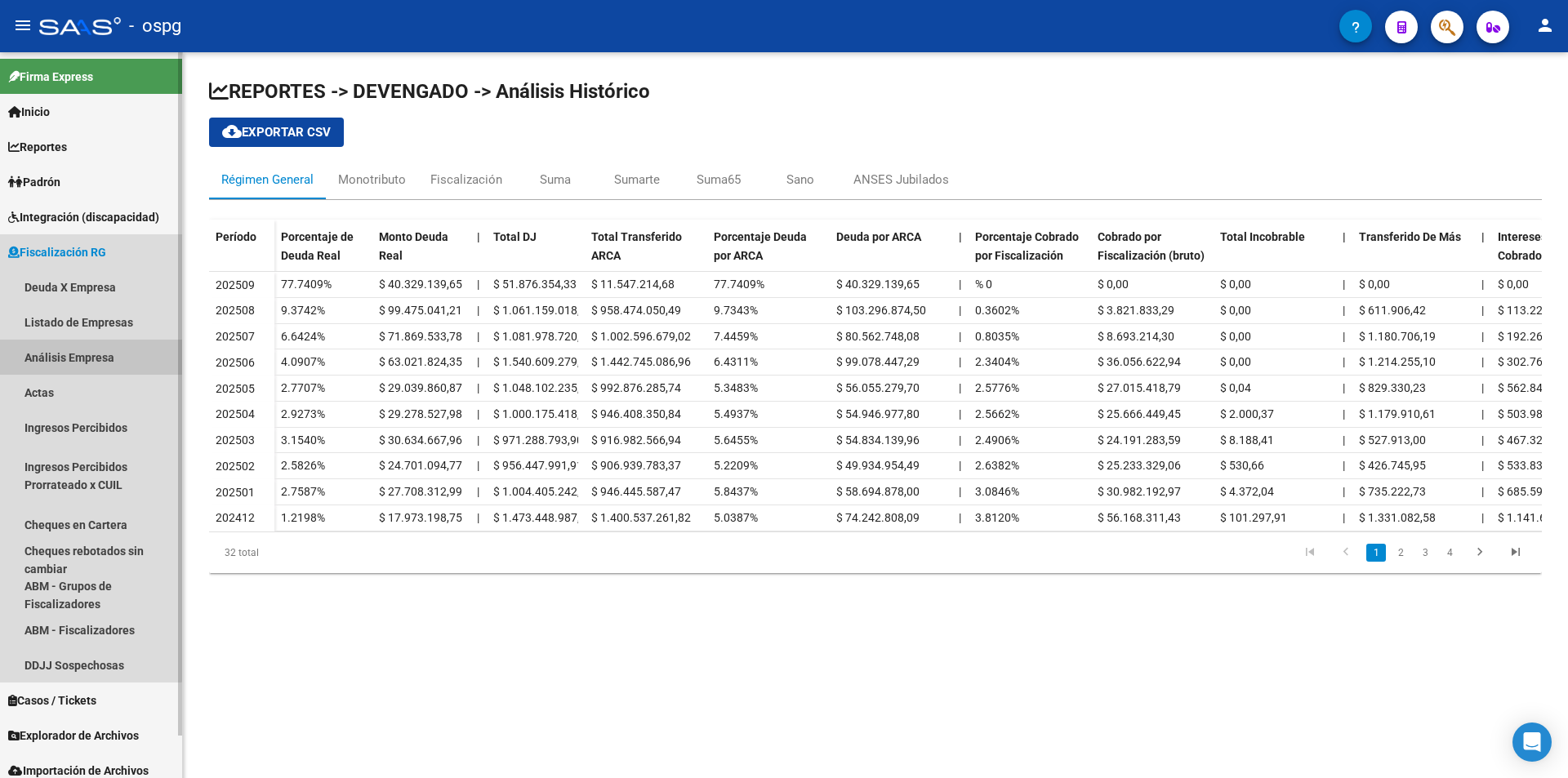
click at [76, 353] on link "Análisis Empresa" at bounding box center [91, 357] width 182 height 35
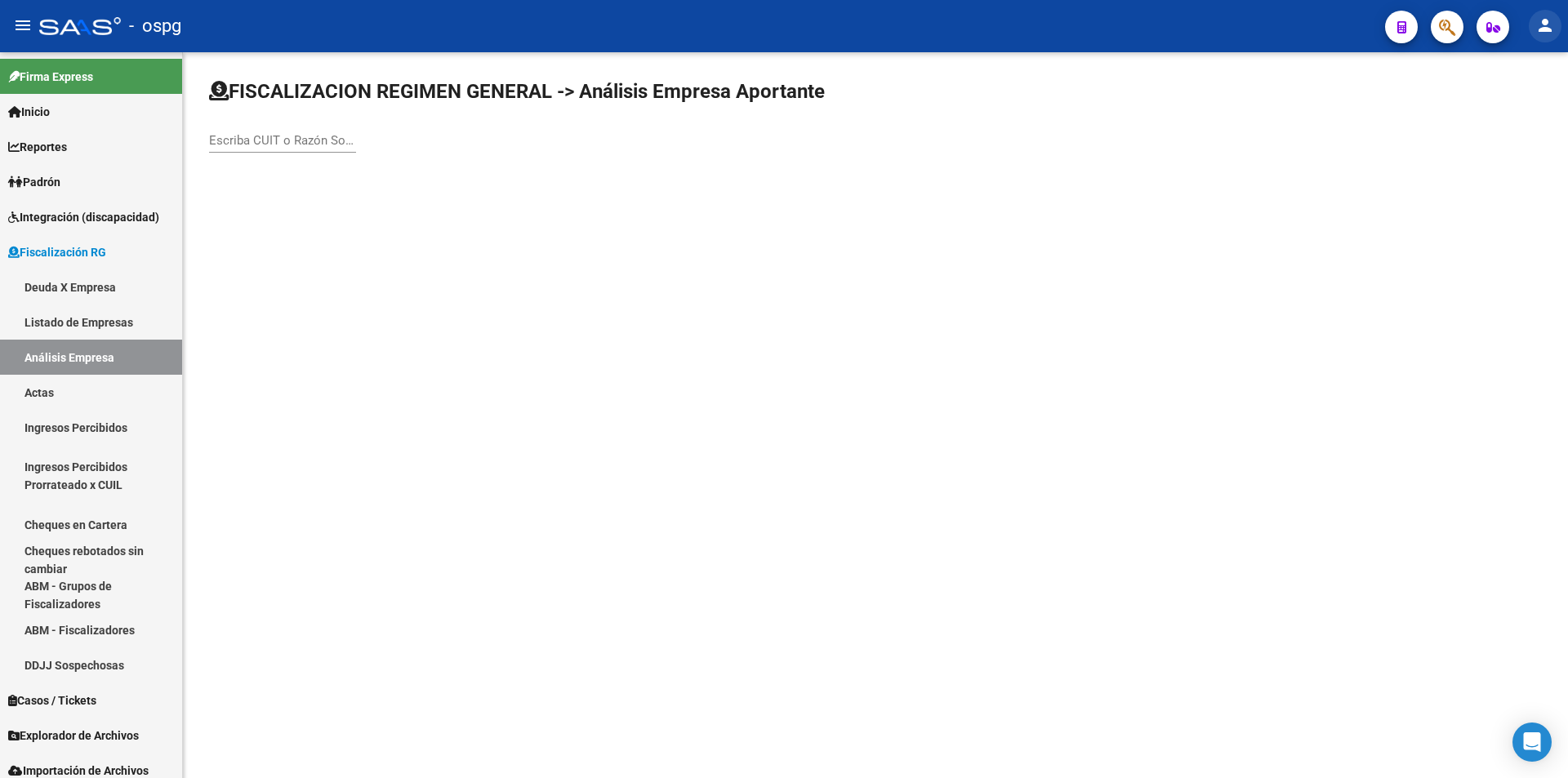
click at [1544, 30] on mat-icon "person" at bounding box center [1545, 25] width 20 height 20
click at [1534, 97] on button "exit_to_app Salir" at bounding box center [1511, 108] width 100 height 39
